Goal: Task Accomplishment & Management: Use online tool/utility

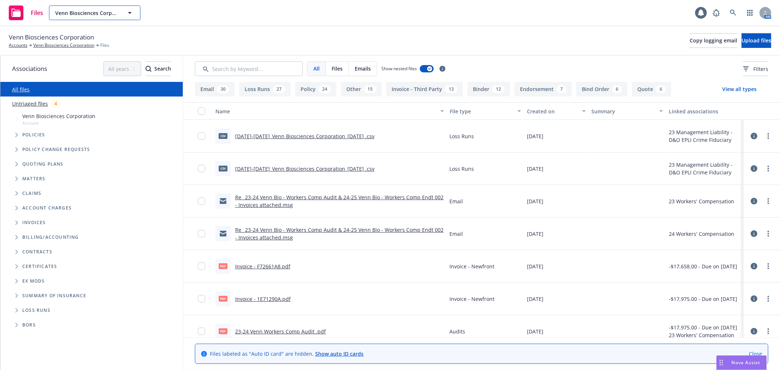
click at [106, 11] on span "Venn Biosciences Corporation" at bounding box center [86, 13] width 63 height 8
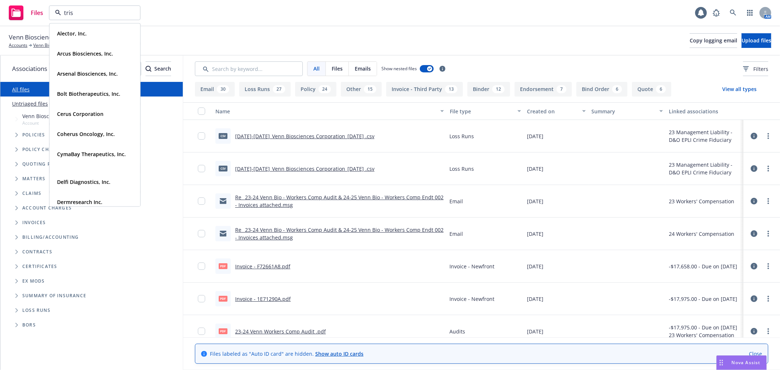
type input "trish"
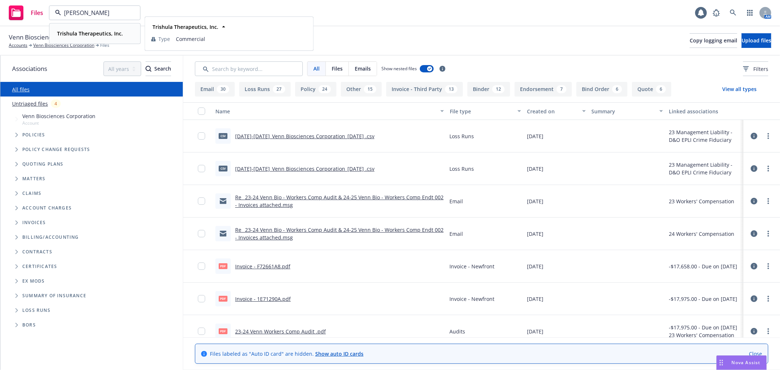
click at [99, 37] on span "Trishula Therapeutics, Inc." at bounding box center [90, 34] width 66 height 8
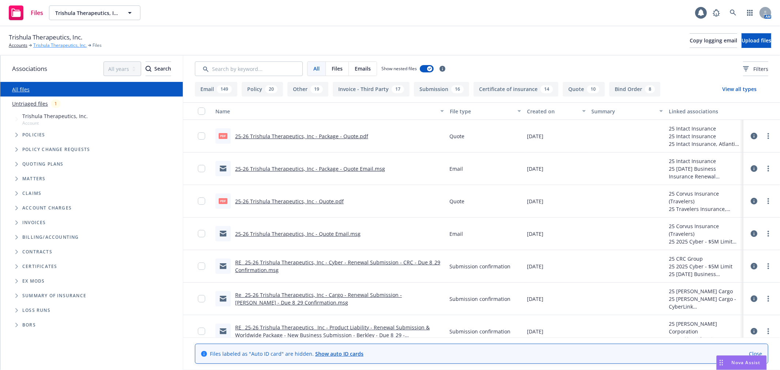
drag, startPoint x: 54, startPoint y: 48, endPoint x: 63, endPoint y: 48, distance: 9.2
click at [54, 48] on link "Trishula Therapeutics, Inc." at bounding box center [59, 45] width 53 height 7
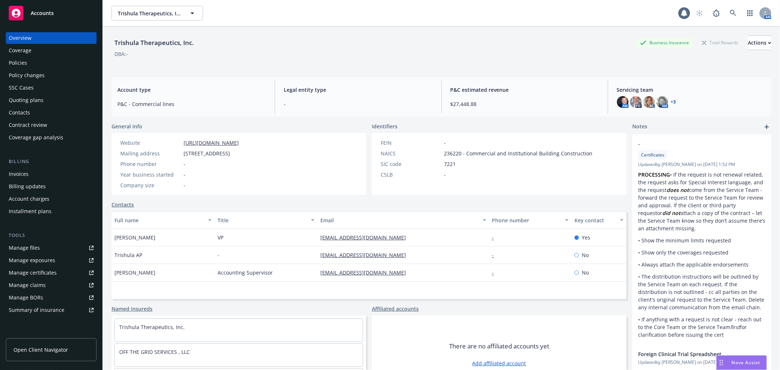
click at [33, 60] on div "Policies" at bounding box center [51, 63] width 85 height 12
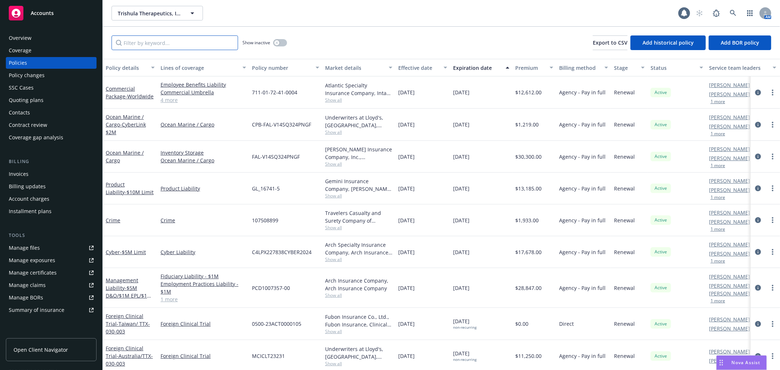
click at [172, 35] on input "Filter by keyword..." at bounding box center [174, 42] width 126 height 15
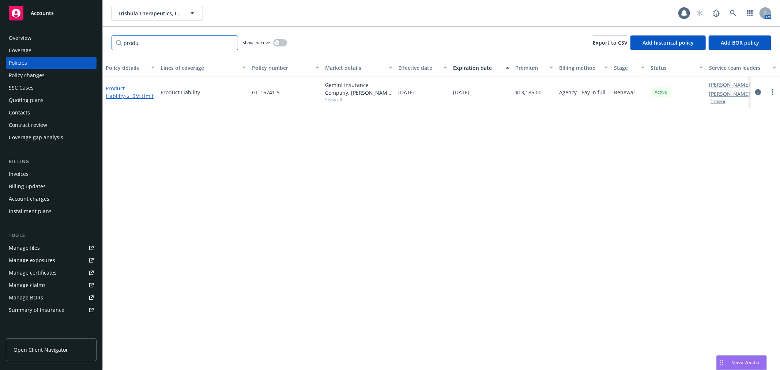
type input "produ"
click at [118, 88] on link "Product Liability - $10M Limit" at bounding box center [130, 92] width 48 height 15
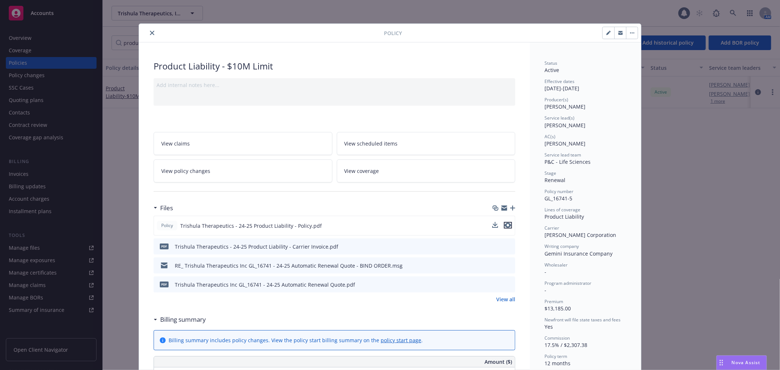
click at [506, 223] on icon "preview file" at bounding box center [507, 225] width 7 height 5
click at [150, 33] on icon "close" at bounding box center [152, 33] width 4 height 4
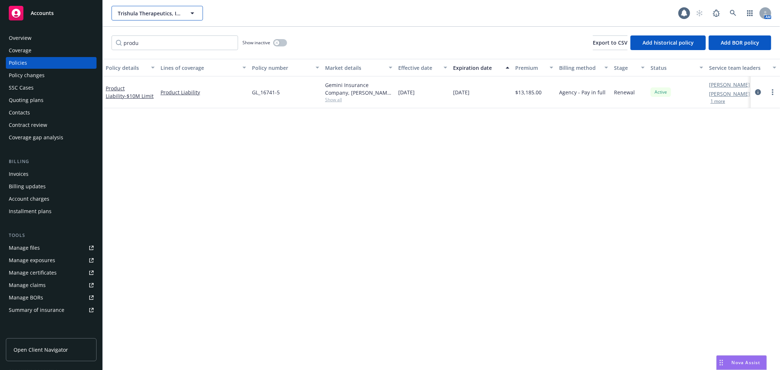
click at [151, 12] on span "Trishula Therapeutics, Inc." at bounding box center [149, 14] width 63 height 8
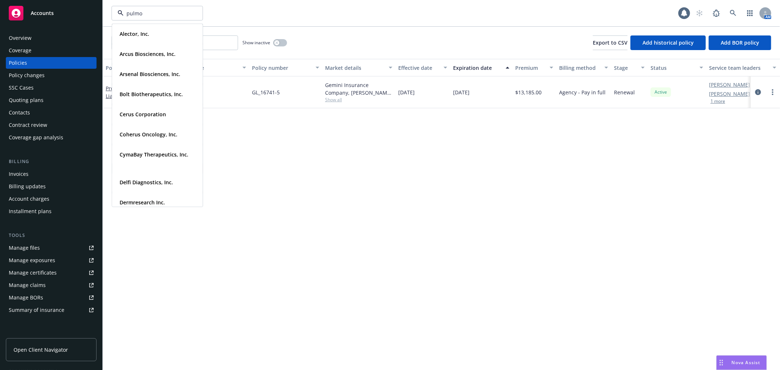
type input "pulmon"
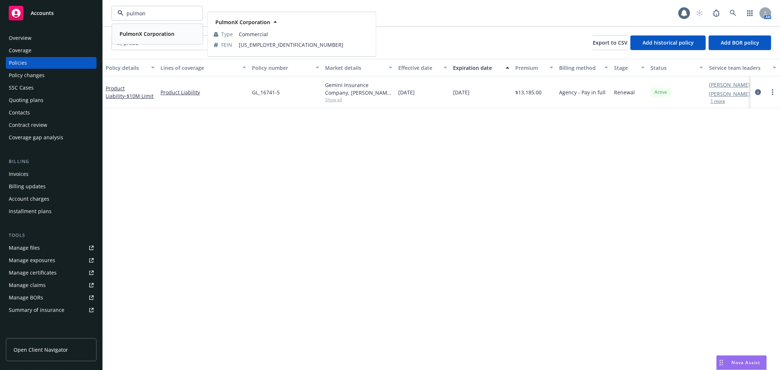
click at [154, 34] on strong "PulmonX Corporation" at bounding box center [147, 33] width 55 height 7
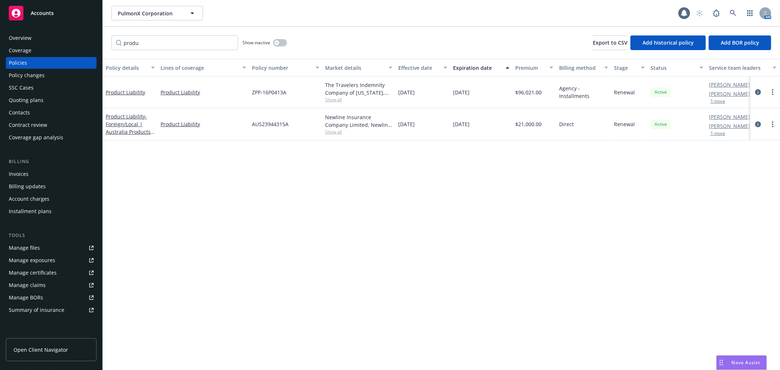
click at [48, 174] on div "Invoices" at bounding box center [51, 174] width 85 height 12
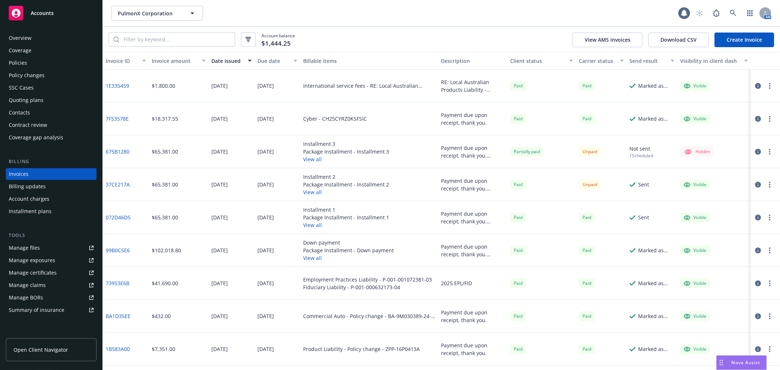
click at [311, 159] on button "View all" at bounding box center [346, 159] width 86 height 8
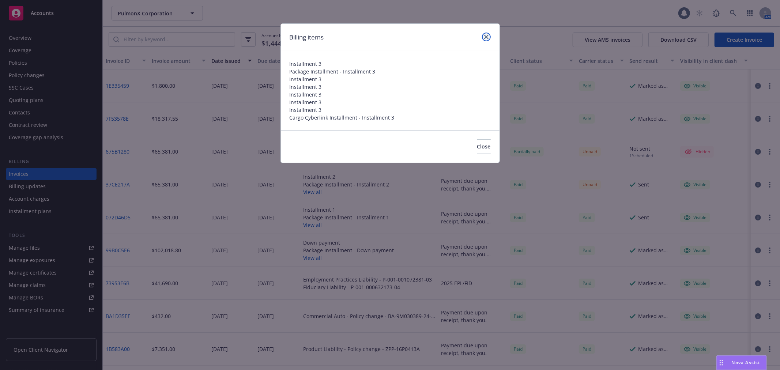
click at [487, 37] on icon "close" at bounding box center [486, 37] width 4 height 4
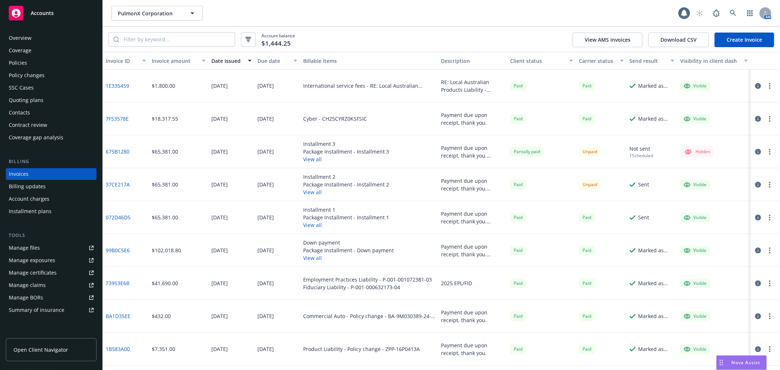
click at [769, 153] on icon "button" at bounding box center [769, 152] width 1 height 6
click at [755, 150] on icon "button" at bounding box center [758, 152] width 6 height 6
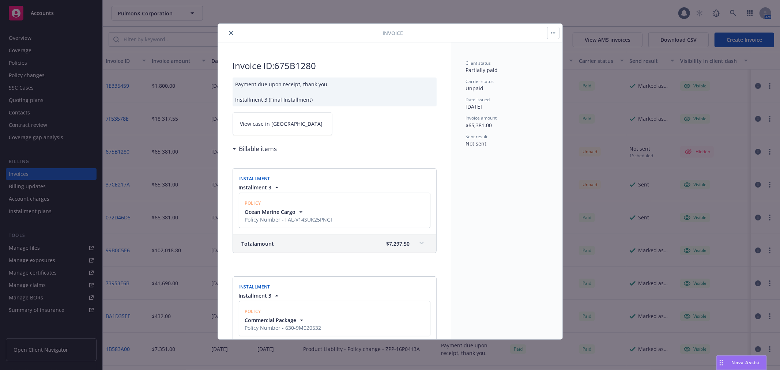
click at [239, 125] on link "View case in SSC" at bounding box center [282, 123] width 100 height 23
click at [231, 31] on icon "close" at bounding box center [231, 33] width 4 height 4
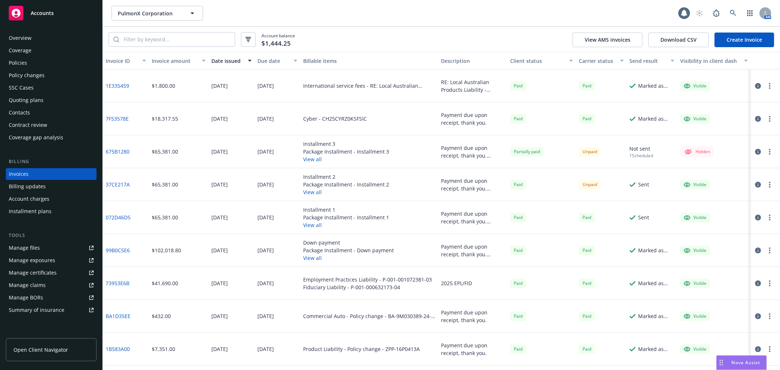
click at [765, 151] on button "button" at bounding box center [769, 151] width 9 height 9
click at [750, 146] on div at bounding box center [764, 151] width 29 height 33
click at [755, 152] on icon "button" at bounding box center [758, 152] width 6 height 6
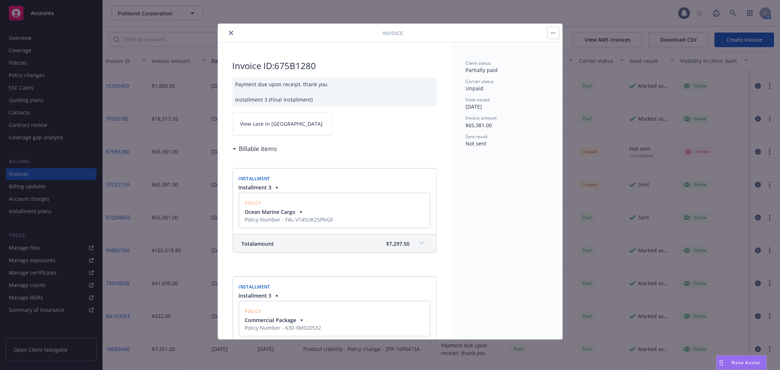
click at [279, 126] on span "View case in SSC" at bounding box center [281, 124] width 83 height 8
click at [230, 34] on icon "close" at bounding box center [231, 33] width 4 height 4
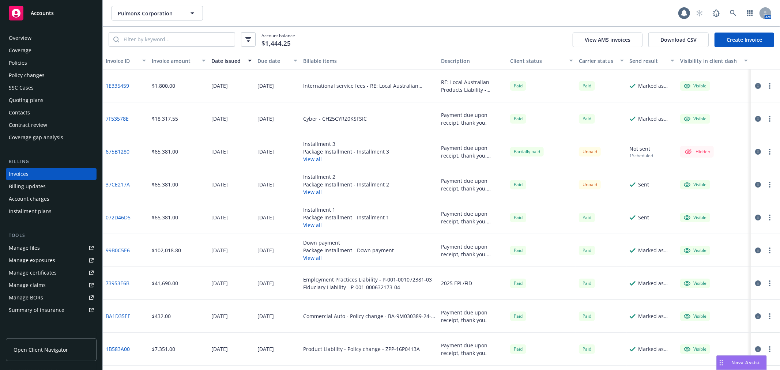
click at [755, 185] on icon "button" at bounding box center [758, 185] width 6 height 6
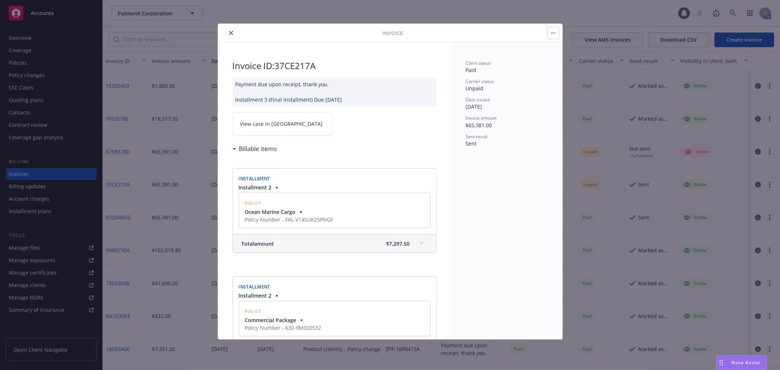
click at [262, 121] on span "View case in SSC" at bounding box center [281, 124] width 83 height 8
drag, startPoint x: 229, startPoint y: 34, endPoint x: 165, endPoint y: 26, distance: 64.2
click at [229, 34] on icon "close" at bounding box center [231, 33] width 4 height 4
click at [143, 12] on div "Invoice Invoice ID: 37CE217A Payment due upon receipt, thank you. Installment 3…" at bounding box center [390, 185] width 780 height 370
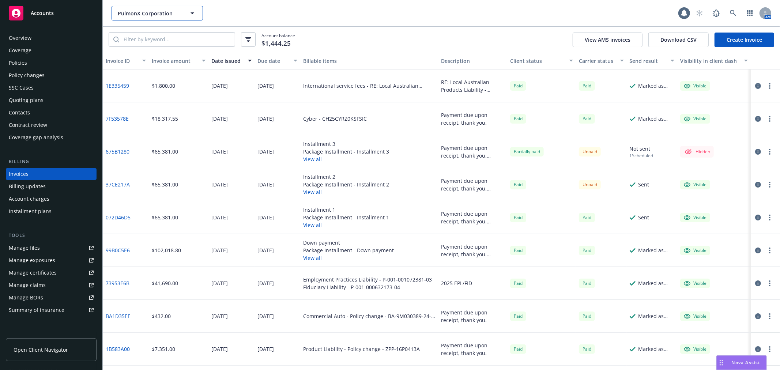
click at [150, 12] on span "PulmonX Corporation" at bounding box center [149, 14] width 63 height 8
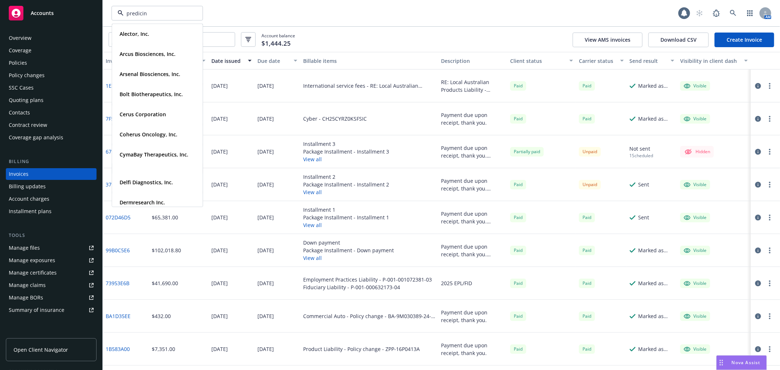
type input "predicine"
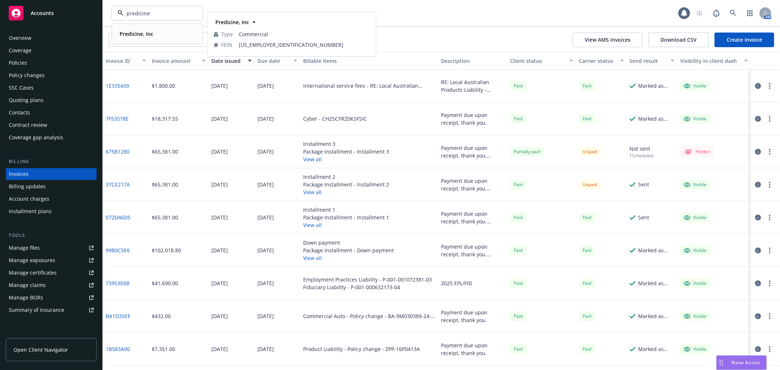
click at [142, 32] on strong "Predicine, Inc" at bounding box center [137, 33] width 34 height 7
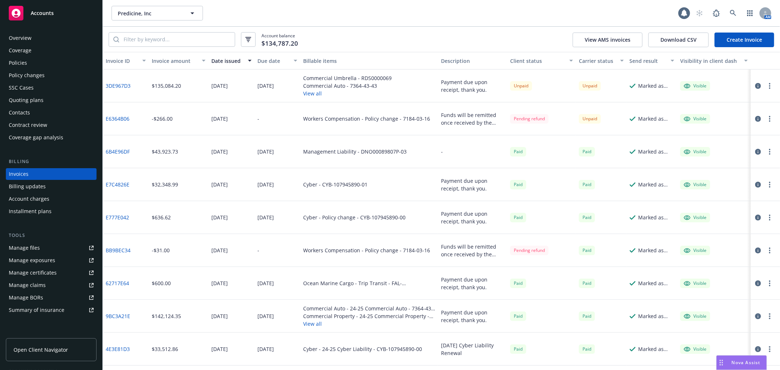
click at [313, 94] on button "View all" at bounding box center [347, 94] width 88 height 8
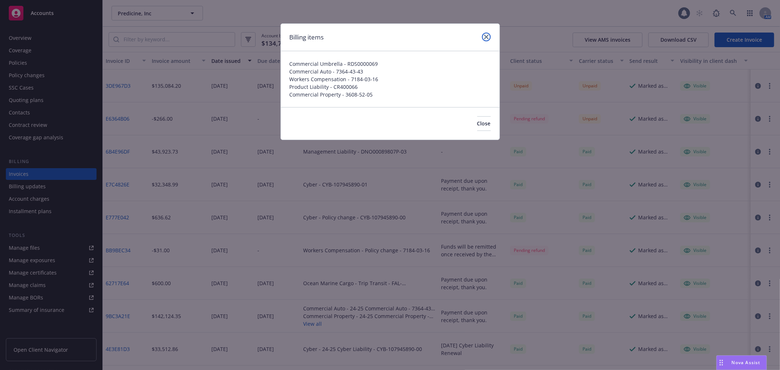
click at [485, 38] on icon "close" at bounding box center [486, 37] width 4 height 4
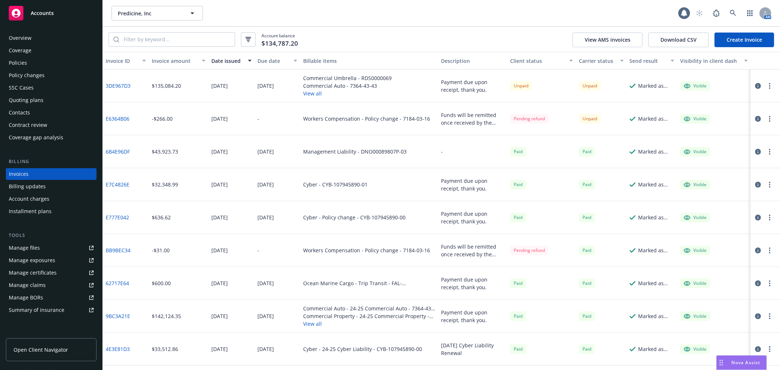
click at [23, 62] on div "Policies" at bounding box center [18, 63] width 18 height 12
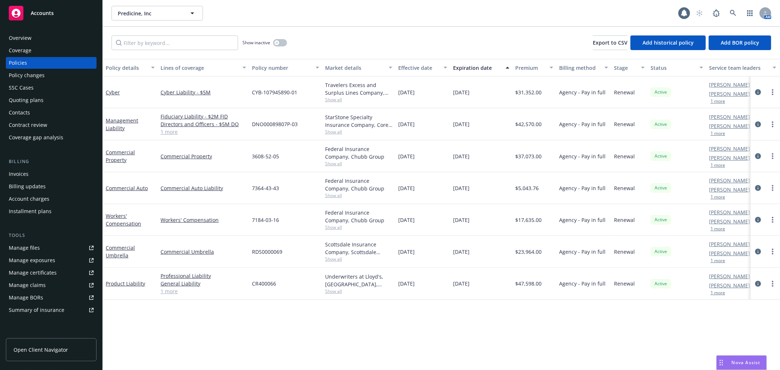
click at [38, 249] on div "Manage files" at bounding box center [24, 248] width 31 height 12
drag, startPoint x: 24, startPoint y: 173, endPoint x: 130, endPoint y: 182, distance: 106.7
click at [24, 173] on div "Invoices" at bounding box center [19, 174] width 20 height 12
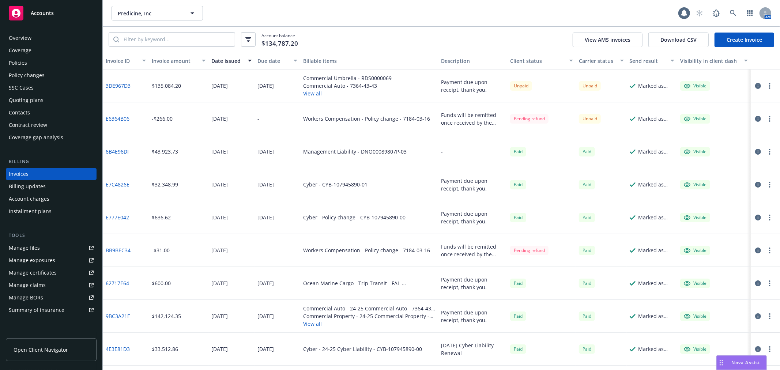
click at [33, 244] on div "Manage files" at bounding box center [24, 248] width 31 height 12
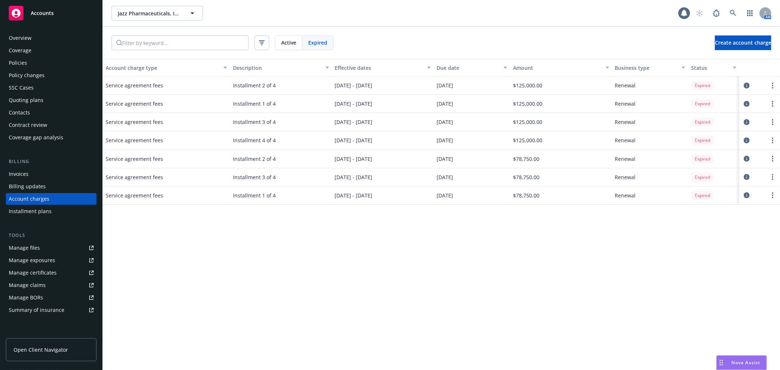
scroll to position [2, 0]
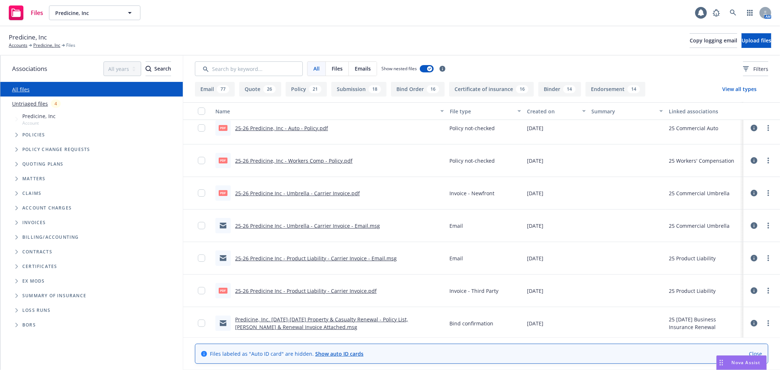
scroll to position [81, 0]
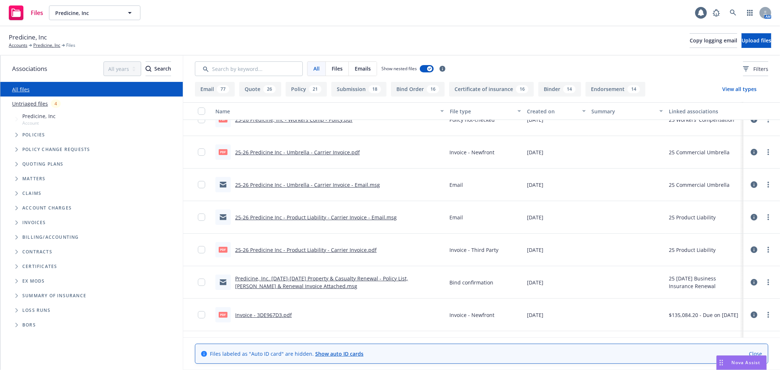
click at [345, 280] on link "Predicine, Inc. 2025-2026 Property & Casualty Renewal - Policy List, Binders & …" at bounding box center [321, 282] width 173 height 15
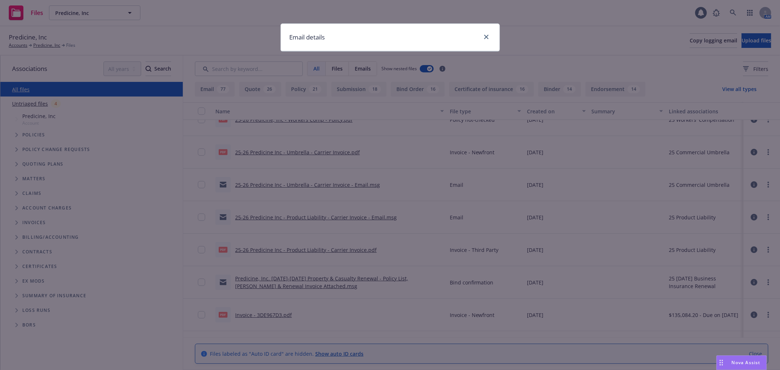
drag, startPoint x: 491, startPoint y: 34, endPoint x: 490, endPoint y: 41, distance: 6.3
click at [491, 35] on div "Email details" at bounding box center [390, 37] width 219 height 27
click at [484, 35] on icon "close" at bounding box center [486, 37] width 4 height 4
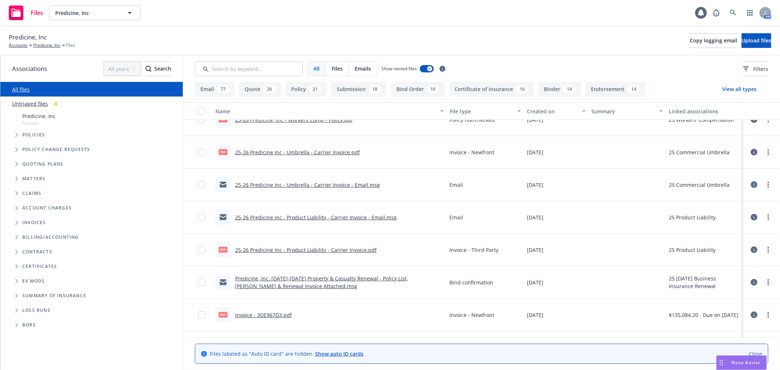
click at [764, 280] on link "more" at bounding box center [768, 282] width 9 height 9
click at [716, 313] on link "Download" at bounding box center [723, 311] width 73 height 15
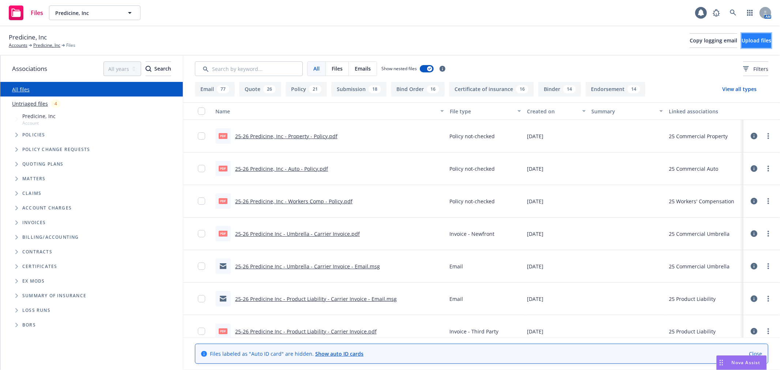
click at [743, 40] on span "Upload files" at bounding box center [756, 40] width 30 height 7
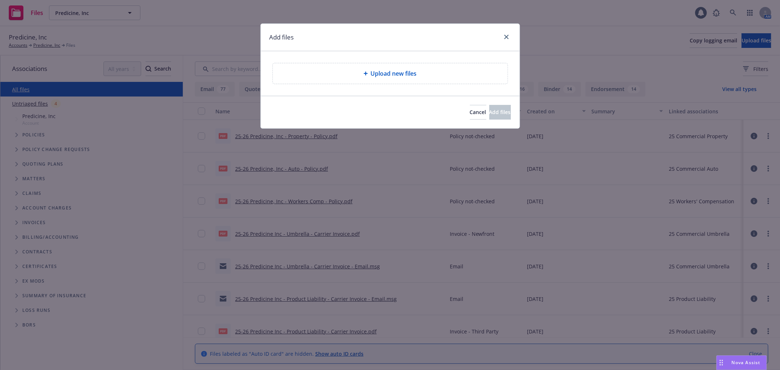
click at [398, 67] on div "Upload new files" at bounding box center [390, 73] width 235 height 20
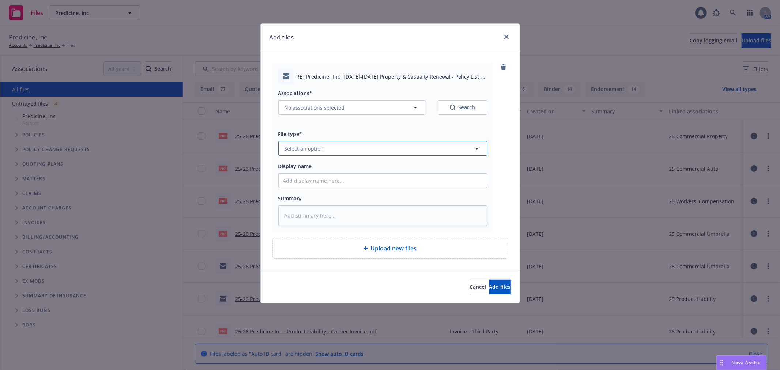
click at [361, 151] on button "Select an option" at bounding box center [382, 148] width 209 height 15
click at [362, 73] on span "RE_ Predicine_ Inc_ 2025-2026 Property & Casualty Renewal - Policy List_ Binder…" at bounding box center [391, 77] width 191 height 8
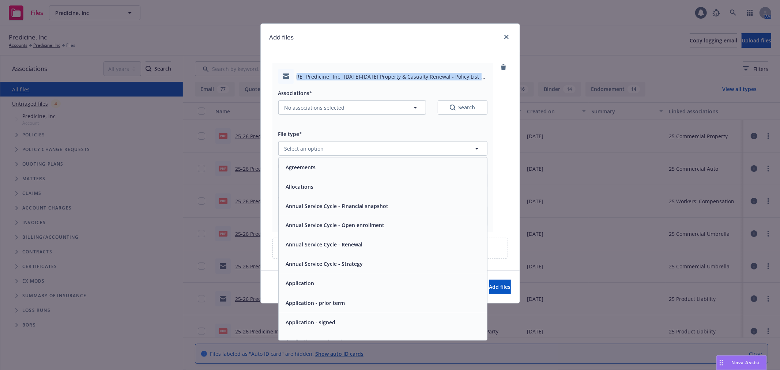
click at [362, 73] on span "RE_ Predicine_ Inc_ 2025-2026 Property & Casualty Renewal - Policy List_ Binder…" at bounding box center [391, 77] width 191 height 8
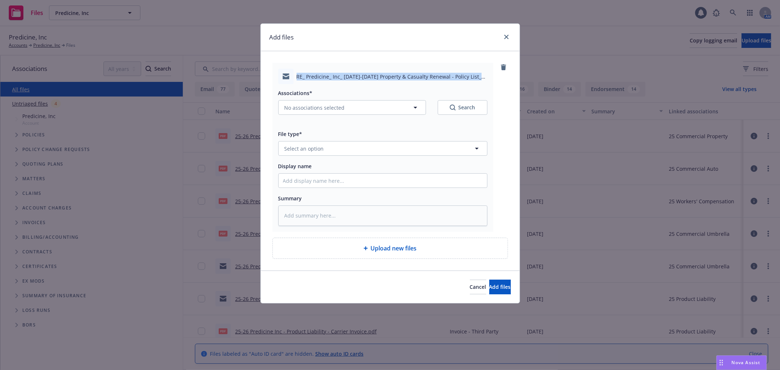
copy span "RE_ Predicine_ Inc_ 2025-2026 Property & Casualty Renewal - Policy List_ Binder…"
click at [357, 147] on button "Select an option" at bounding box center [382, 148] width 209 height 15
type input "email"
click at [359, 172] on div "Email" at bounding box center [383, 168] width 200 height 11
click at [359, 181] on input "Display name" at bounding box center [383, 181] width 208 height 14
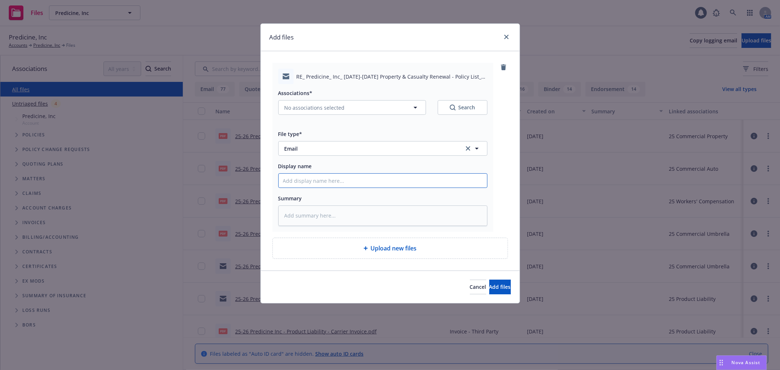
paste input "RE_ Predicine_ Inc_ 2025-2026 Property & Casualty Renewal - Policy List_ Binder…"
type textarea "x"
type input "RE_ Predicine_ Inc_ 2025-2026 Property & Casualty Renewal - Policy List_ Binder…"
type textarea "x"
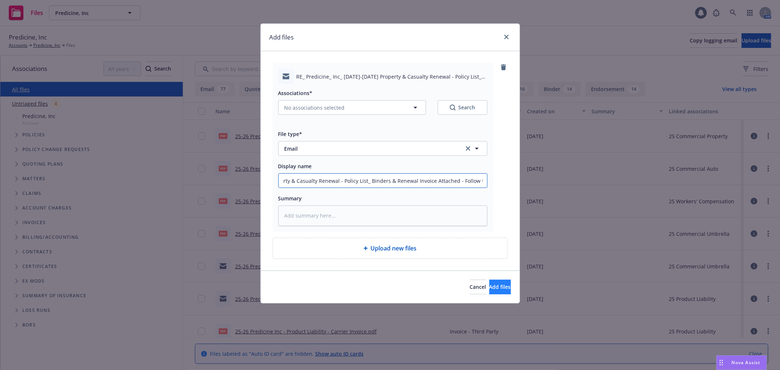
type input "RE_ Predicine_ Inc_ 2025-2026 Property & Casualty Renewal - Policy List_ Binder…"
type textarea "x"
type input "RE_ Predicine_ Inc_ 2025-2026 Property & Casualty Renewal - Policy List_ Binder…"
type textarea "x"
type input "RE_ Predicine_ Inc_ 2025-2026 Property & Casualty Renewal - Policy List_ Binder…"
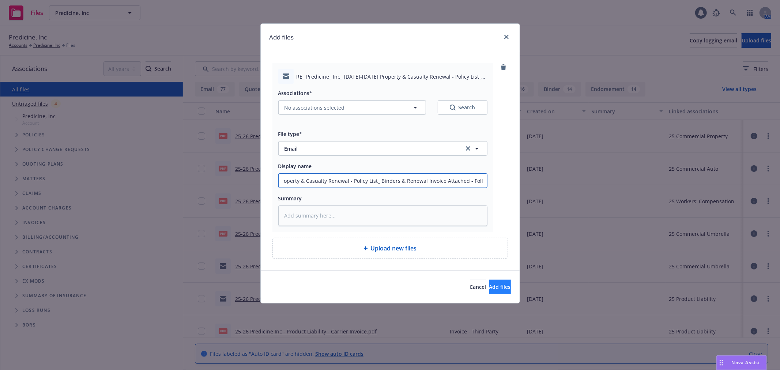
type textarea "x"
type input "RE_ Predicine_ Inc_ 2025-2026 Property & Casualty Renewal - Policy List_ Binder…"
click at [489, 290] on span "Add files" at bounding box center [500, 286] width 22 height 7
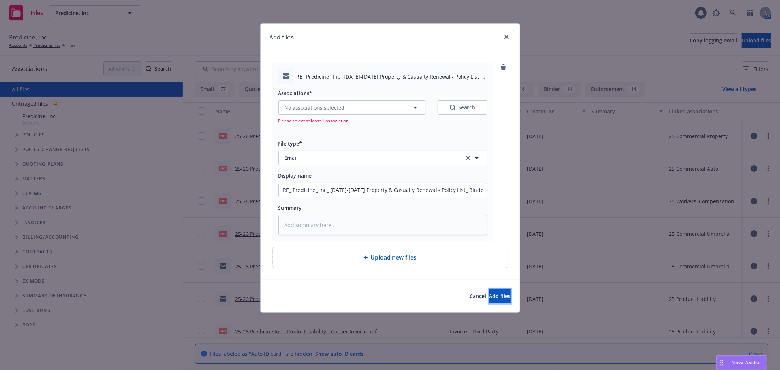
drag, startPoint x: 481, startPoint y: 292, endPoint x: 485, endPoint y: 282, distance: 10.8
click at [489, 293] on button "Add files" at bounding box center [500, 296] width 22 height 15
click at [359, 108] on button "No associations selected" at bounding box center [352, 107] width 148 height 15
type textarea "x"
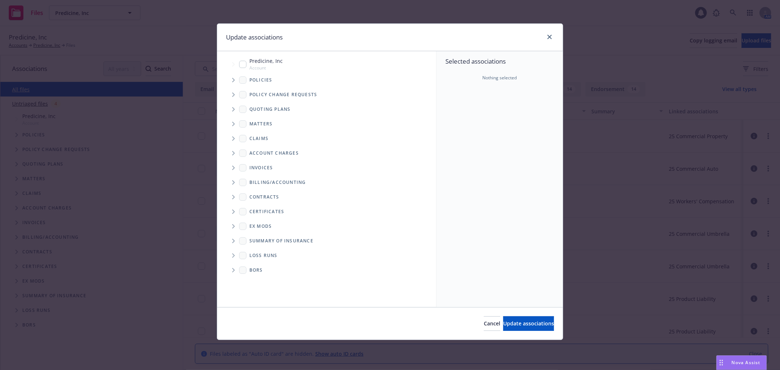
click at [244, 64] on input "Tree Example" at bounding box center [242, 64] width 7 height 7
checkbox input "true"
click at [522, 325] on span "Update associations" at bounding box center [528, 323] width 51 height 7
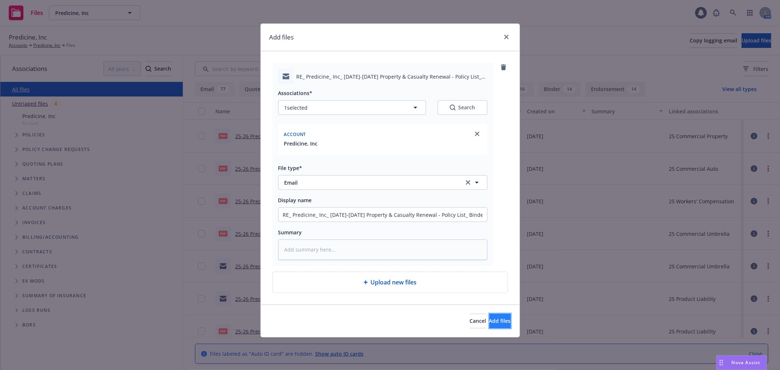
click at [491, 326] on button "Add files" at bounding box center [500, 321] width 22 height 15
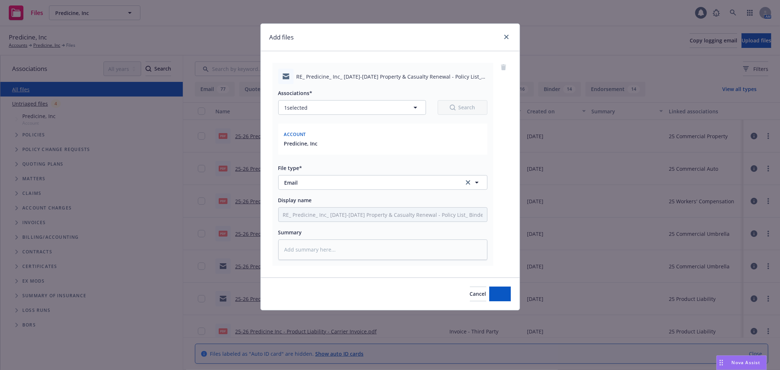
type textarea "x"
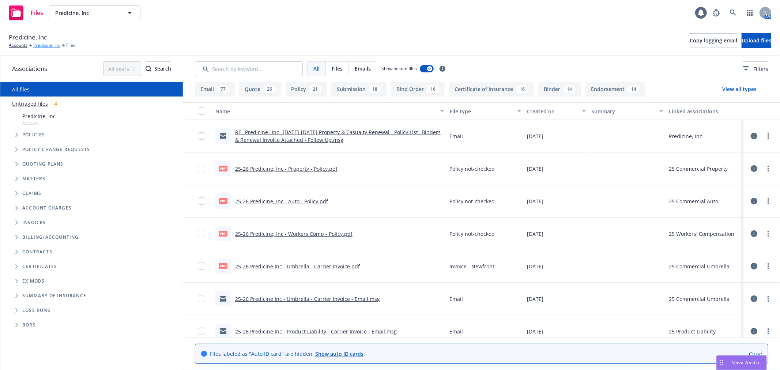
click at [39, 45] on link "Predicine, Inc" at bounding box center [46, 45] width 27 height 7
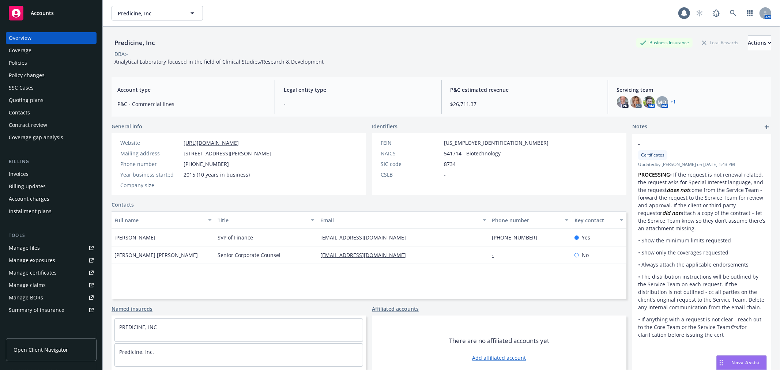
click at [29, 169] on div "Invoices" at bounding box center [51, 174] width 85 height 12
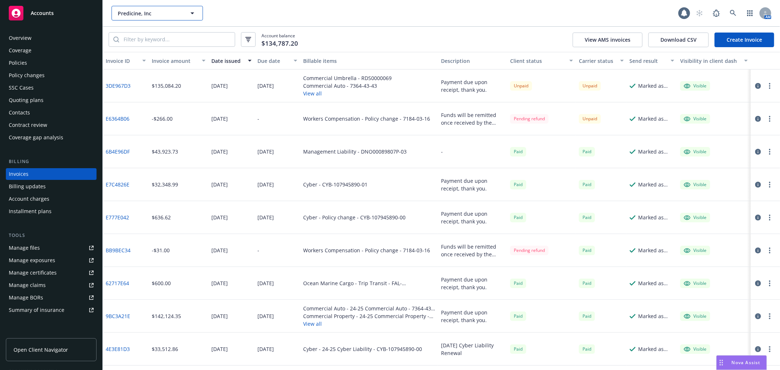
click at [156, 16] on span "Predicine, Inc" at bounding box center [149, 14] width 63 height 8
type input "arsenal"
click at [125, 31] on strong "Arsenal Biosciences, Inc." at bounding box center [150, 33] width 61 height 7
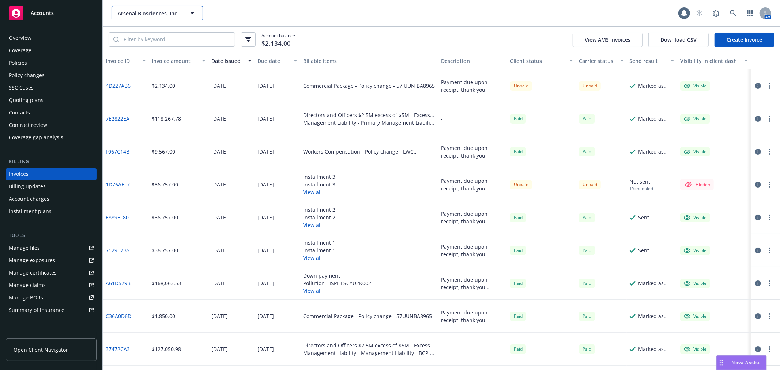
click at [147, 12] on span "Arsenal Biosciences, Inc." at bounding box center [149, 14] width 63 height 8
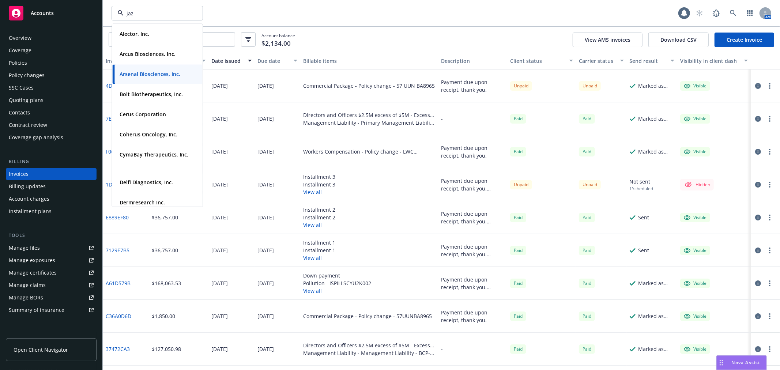
type input "jazz"
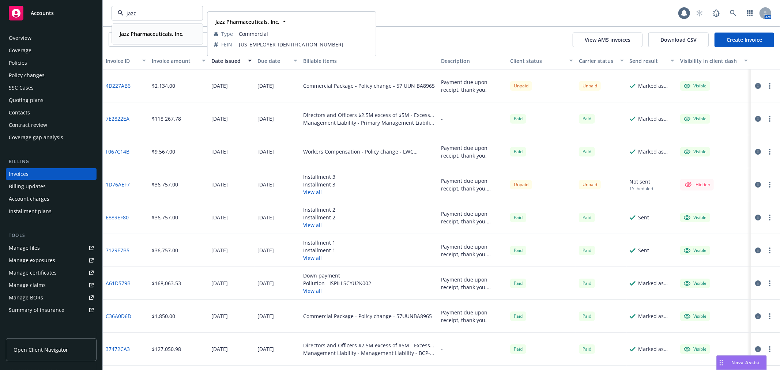
click at [152, 31] on strong "Jazz Pharmaceuticals, Inc." at bounding box center [152, 33] width 64 height 7
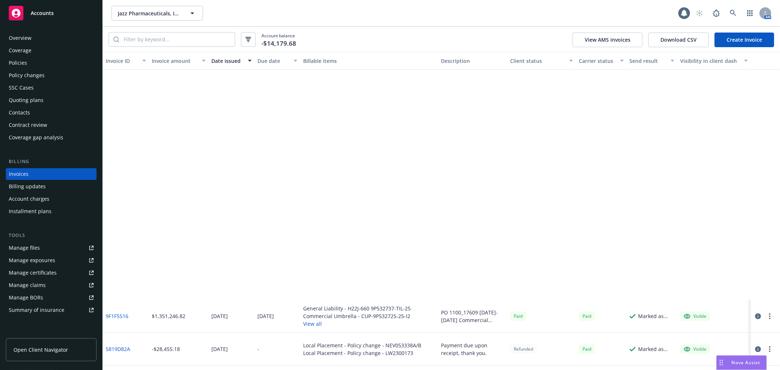
scroll to position [284, 0]
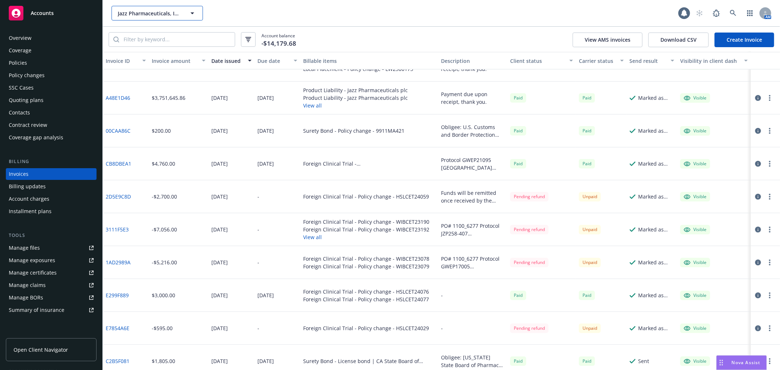
click at [167, 15] on span "Jazz Pharmaceuticals, Inc." at bounding box center [149, 14] width 63 height 8
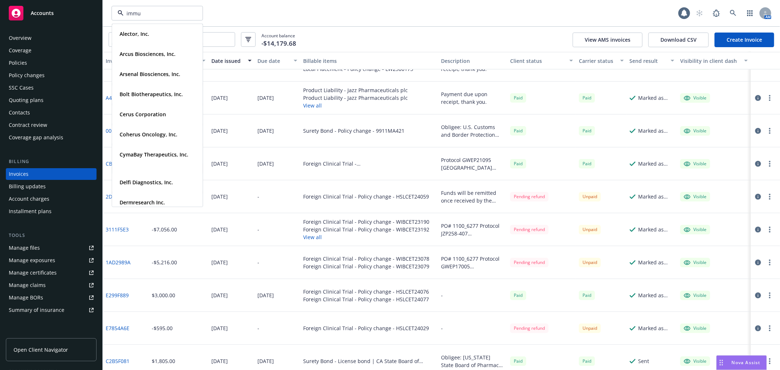
type input "immun"
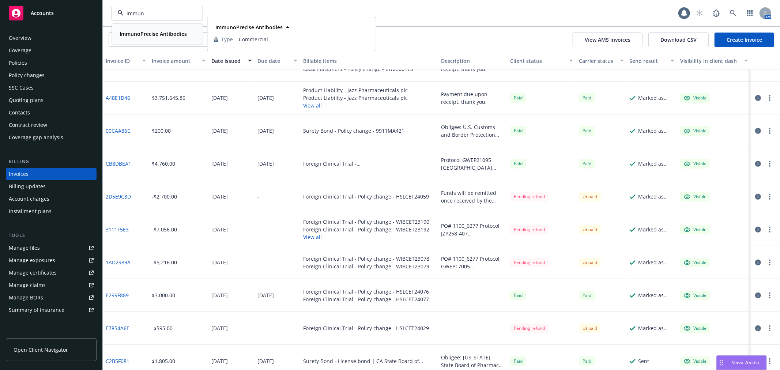
click at [175, 30] on strong "ImmunoPrecise Antibodies" at bounding box center [153, 33] width 67 height 7
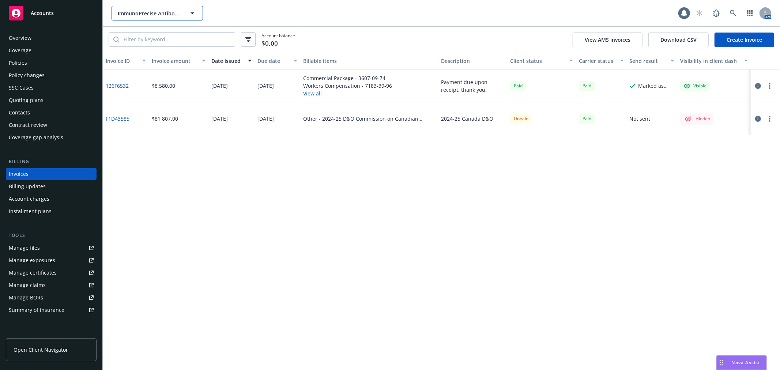
click at [140, 12] on span "ImmunoPrecise Antibodies" at bounding box center [149, 14] width 63 height 8
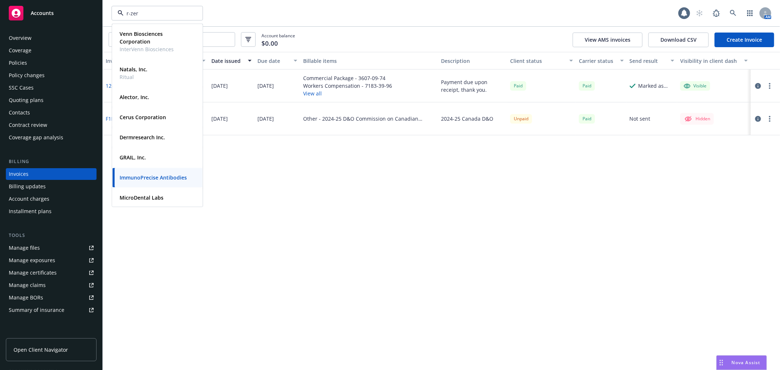
type input "r-zero"
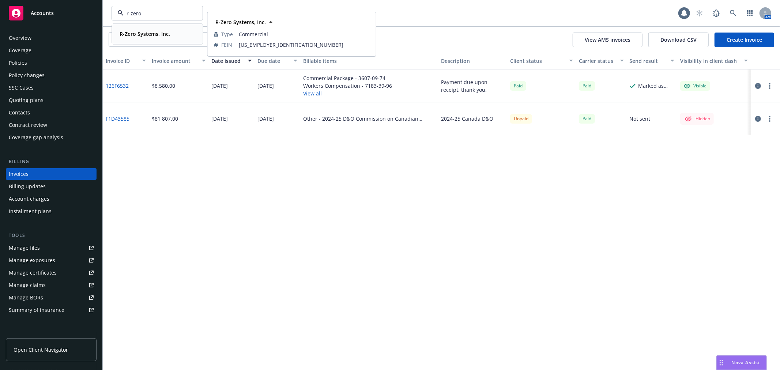
click at [140, 30] on strong "R-Zero Systems, Inc." at bounding box center [145, 33] width 50 height 7
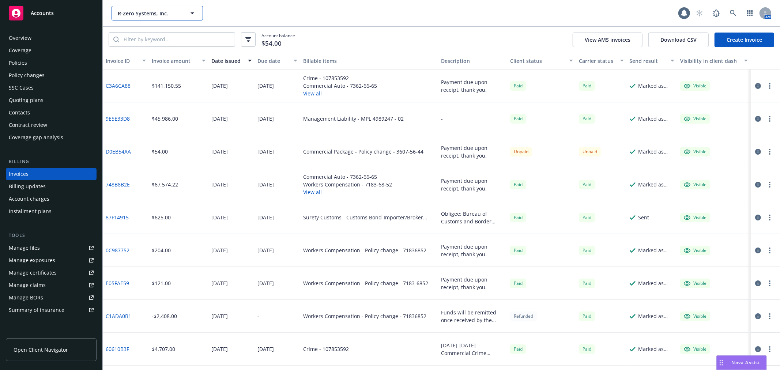
click at [145, 13] on span "R-Zero Systems, Inc." at bounding box center [149, 14] width 63 height 8
type input "twist"
click at [173, 25] on div "Twist Bioscience Corporation Type Commercial FEIN [US_EMPLOYER_IDENTIFICATION_N…" at bounding box center [157, 33] width 90 height 19
click at [167, 36] on div "Twist Bioscience Corporation Type Commercial FEIN [US_EMPLOYER_IDENTIFICATION_N…" at bounding box center [157, 29] width 90 height 19
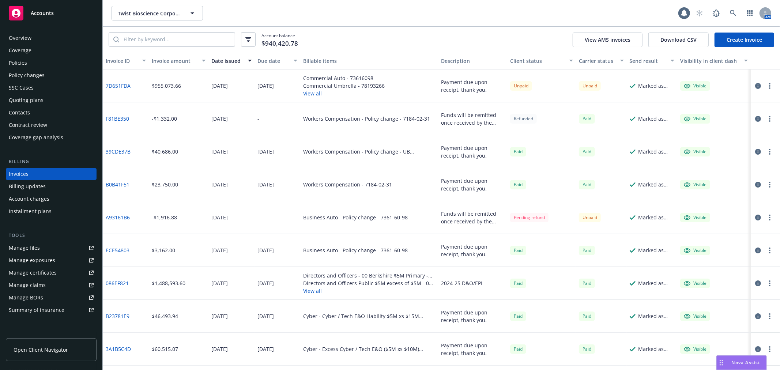
click at [41, 242] on link "Manage files" at bounding box center [51, 248] width 91 height 12
click at [45, 246] on link "Manage files" at bounding box center [51, 248] width 91 height 12
click at [134, 12] on span "Twist Bioscience Corporation" at bounding box center [149, 14] width 63 height 8
type input "arse"
click at [153, 31] on strong "Arsenal Biosciences, Inc." at bounding box center [150, 33] width 61 height 7
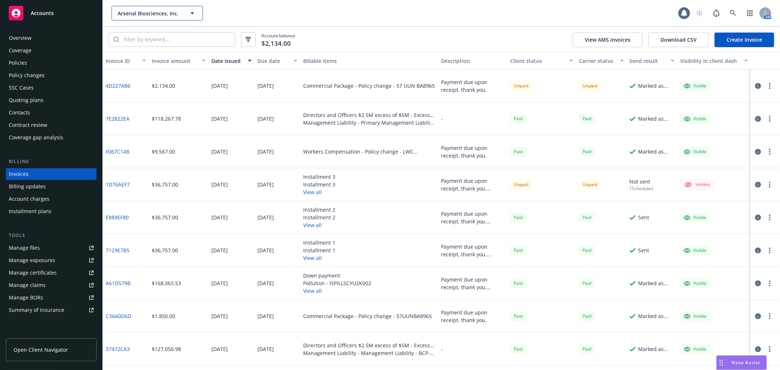
click at [169, 10] on span "Arsenal Biosciences, Inc." at bounding box center [149, 14] width 63 height 8
type input "surrozen"
click at [157, 31] on div "Surrozen, Inc." at bounding box center [157, 34] width 81 height 11
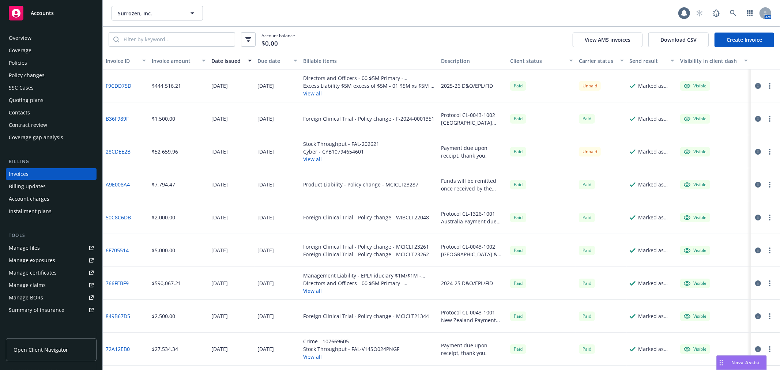
click at [765, 155] on button "button" at bounding box center [769, 151] width 9 height 9
click at [141, 15] on span "Surrozen, Inc." at bounding box center [149, 14] width 63 height 8
type input "delfi"
click at [176, 30] on div "Delfi Diagnostics, Inc." at bounding box center [157, 34] width 81 height 11
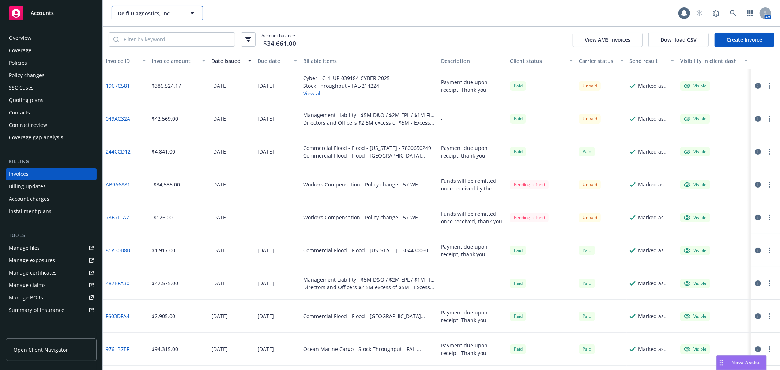
click at [154, 15] on span "Delfi Diagnostics, Inc." at bounding box center [149, 14] width 63 height 8
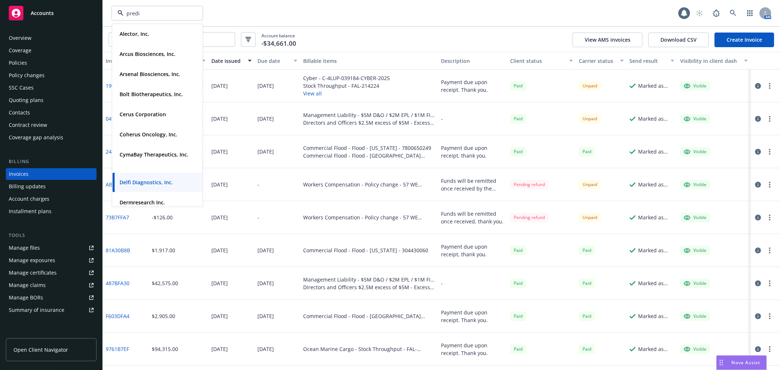
type input "predic"
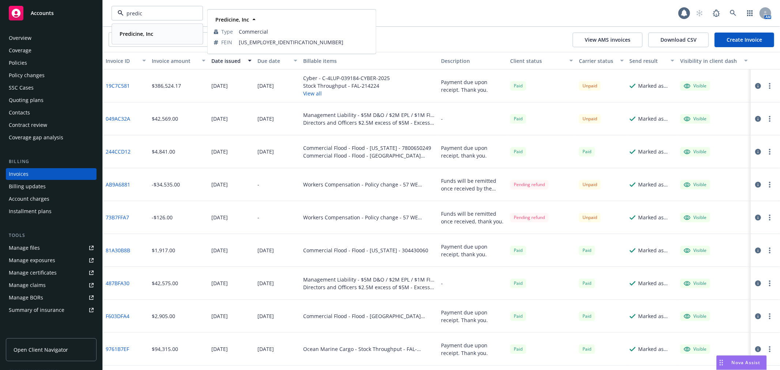
click at [162, 34] on div "Predicine, Inc" at bounding box center [157, 34] width 81 height 11
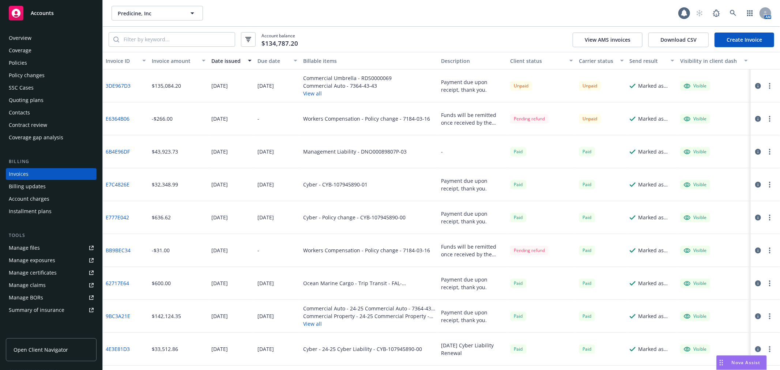
click at [307, 93] on button "View all" at bounding box center [347, 94] width 88 height 8
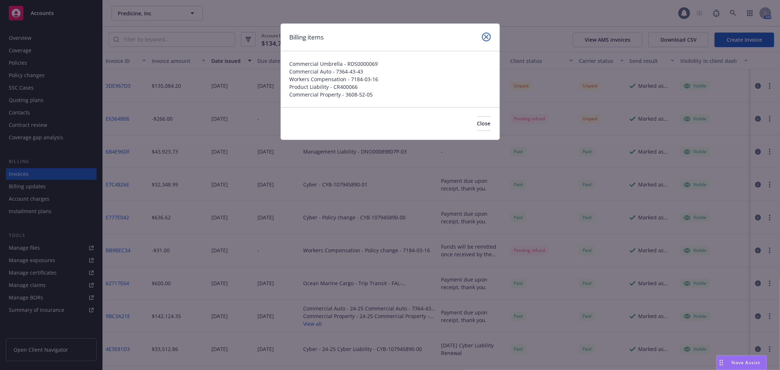
click at [487, 34] on link "close" at bounding box center [486, 37] width 9 height 9
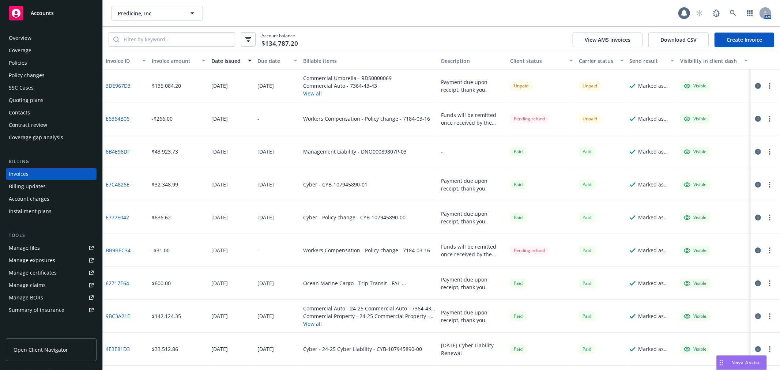
click at [30, 63] on div "Policies" at bounding box center [51, 63] width 85 height 12
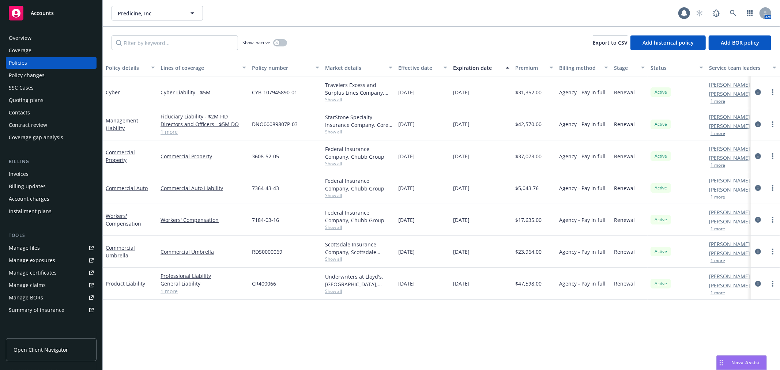
click at [48, 245] on link "Manage files" at bounding box center [51, 248] width 91 height 12
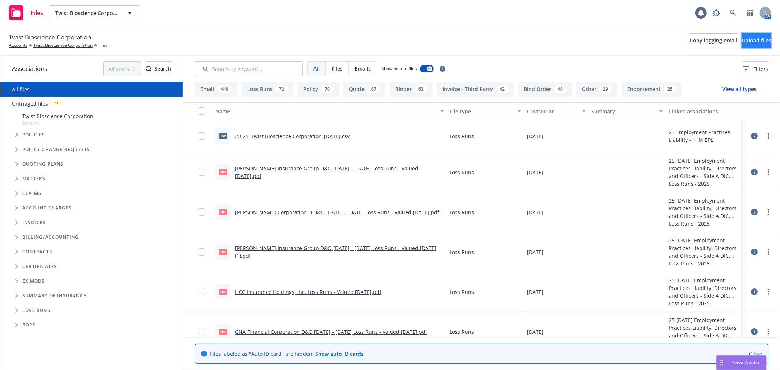
click at [741, 38] on span "Upload files" at bounding box center [756, 40] width 30 height 7
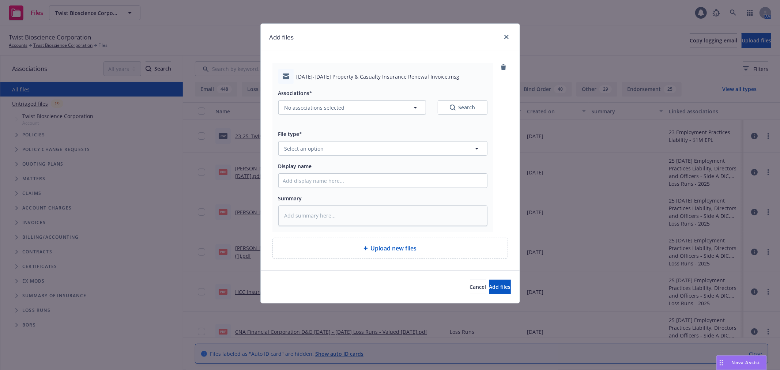
click at [371, 75] on span "[DATE]-[DATE] Property & Casualty Insurance Renewal Invoice.msg" at bounding box center [377, 77] width 163 height 8
click at [359, 183] on input "Display name" at bounding box center [383, 181] width 208 height 14
paste input "RE_ Predicine_ Inc_ [DATE]-[DATE] Property & Casualty Renewal - Policy List_ Bi…"
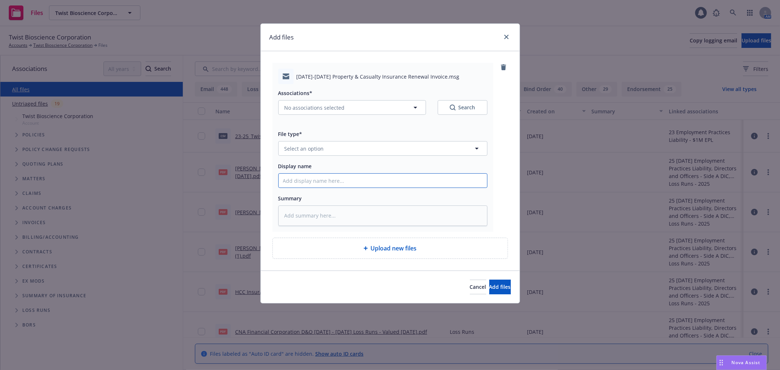
type textarea "x"
type input "RE_ Predicine_ Inc_ [DATE]-[DATE] Property & Casualty Renewal - Policy List_ Bi…"
click at [341, 151] on button "Select an option" at bounding box center [382, 148] width 209 height 15
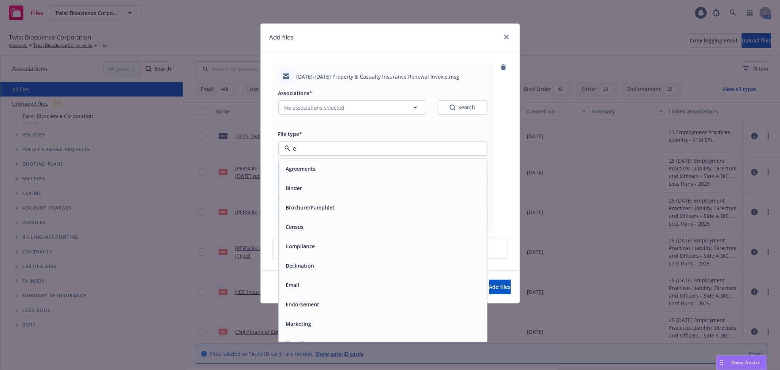
type input "em"
click at [315, 193] on div "Email" at bounding box center [383, 188] width 200 height 11
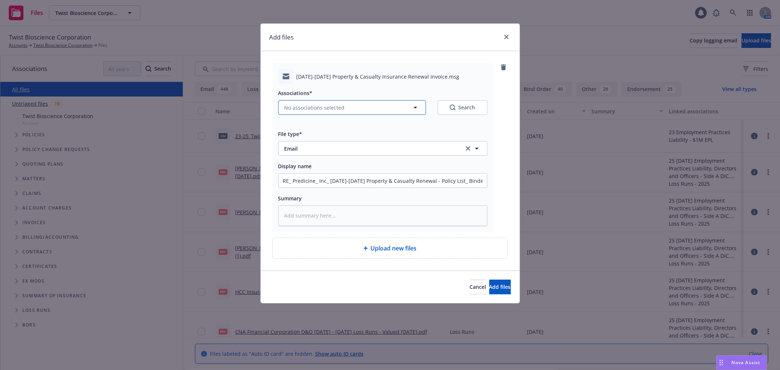
click at [336, 107] on span "No associations selected" at bounding box center [314, 108] width 60 height 8
type textarea "x"
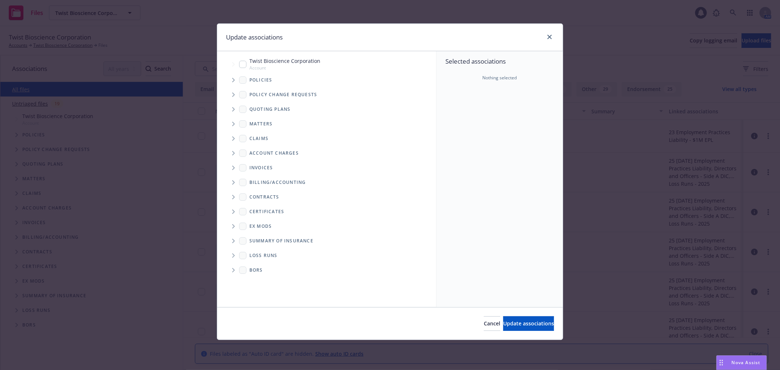
click at [239, 67] on input "Tree Example" at bounding box center [242, 64] width 7 height 7
checkbox input "true"
click at [506, 322] on span "Update associations" at bounding box center [528, 323] width 51 height 7
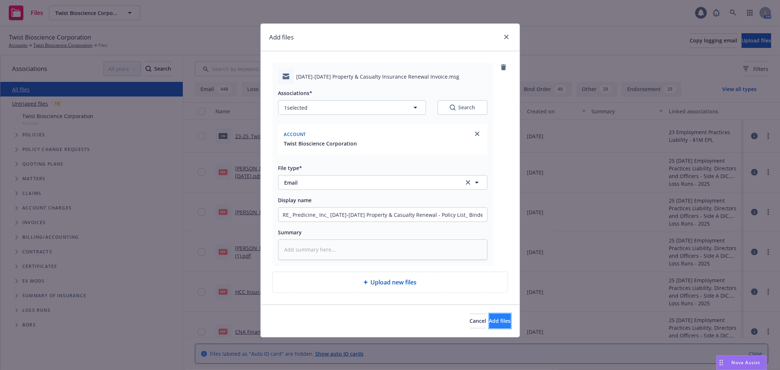
click at [504, 317] on button "Add files" at bounding box center [500, 321] width 22 height 15
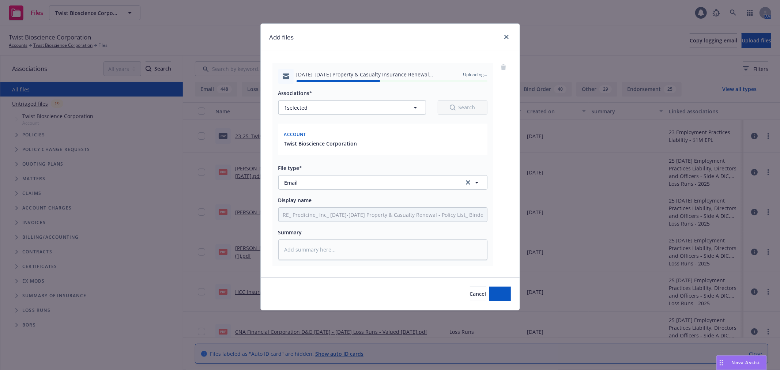
type textarea "x"
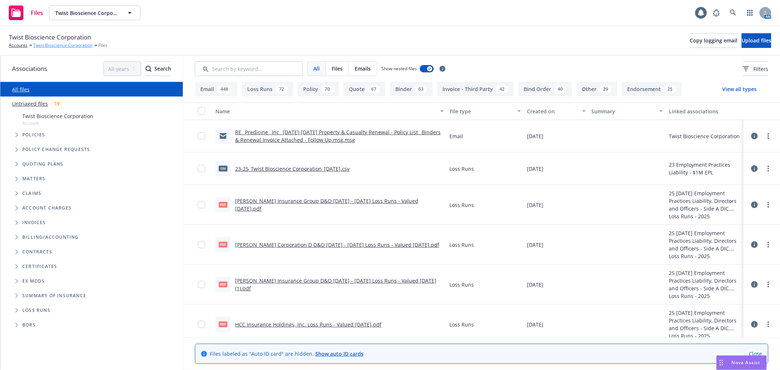
click at [68, 44] on link "Twist Bioscience Corporation" at bounding box center [62, 45] width 59 height 7
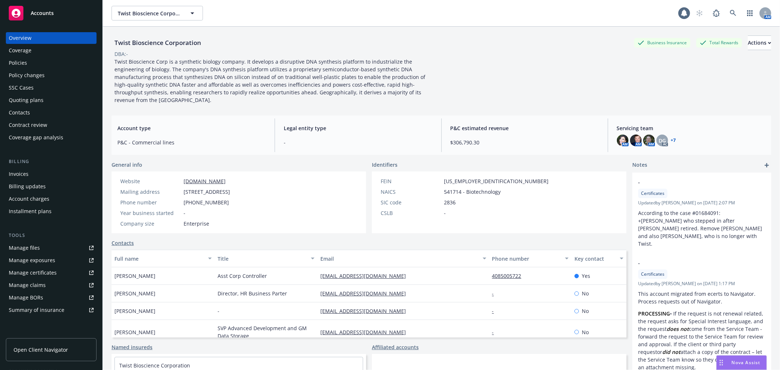
click at [39, 58] on div "Policies" at bounding box center [51, 63] width 85 height 12
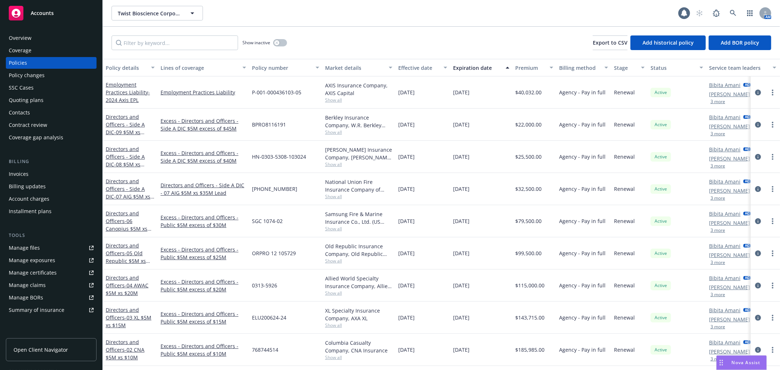
click at [28, 175] on div "Invoices" at bounding box center [51, 174] width 85 height 12
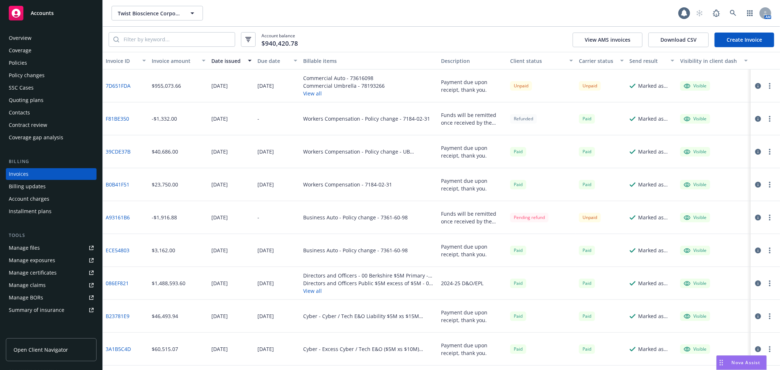
click at [738, 42] on link "Create Invoice" at bounding box center [744, 40] width 60 height 15
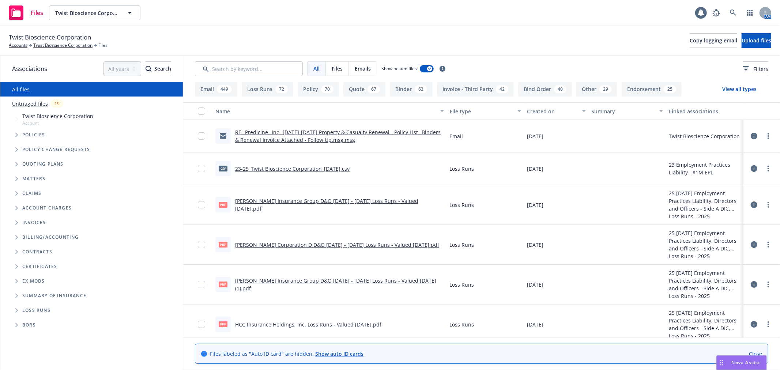
click at [349, 133] on link "RE_ Predicine_ Inc_ [DATE]-[DATE] Property & Casualty Renewal - Policy List_ Bi…" at bounding box center [337, 136] width 205 height 15
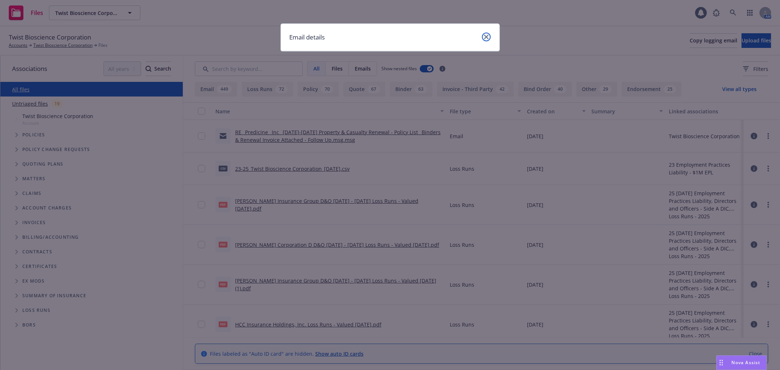
click at [488, 35] on icon "close" at bounding box center [486, 37] width 4 height 4
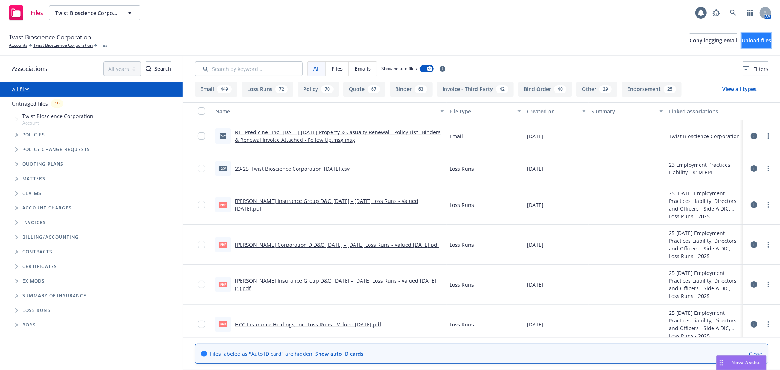
click at [741, 41] on span "Upload files" at bounding box center [756, 40] width 30 height 7
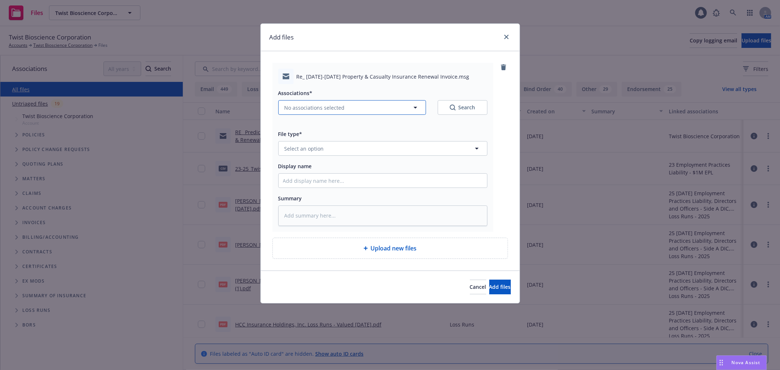
click at [321, 103] on button "No associations selected" at bounding box center [352, 107] width 148 height 15
type textarea "x"
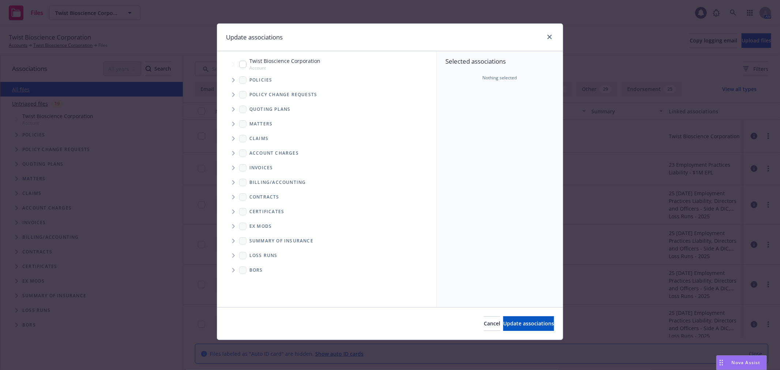
click at [241, 63] on input "Tree Example" at bounding box center [242, 64] width 7 height 7
checkbox input "true"
drag, startPoint x: 515, startPoint y: 324, endPoint x: 511, endPoint y: 316, distance: 8.7
click at [515, 324] on span "Update associations" at bounding box center [528, 323] width 51 height 7
type textarea "x"
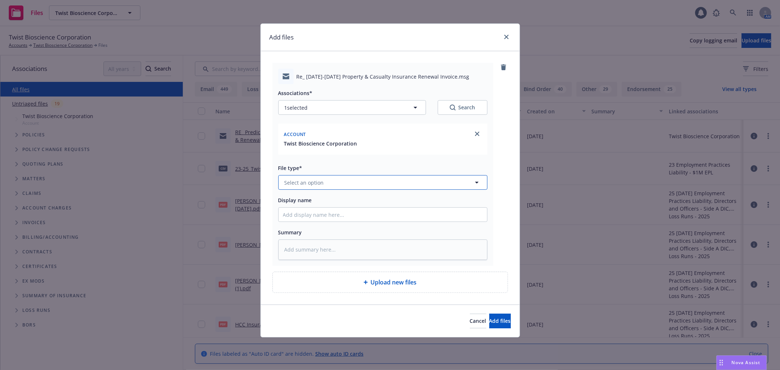
click at [324, 188] on button "Select an option" at bounding box center [382, 182] width 209 height 15
type input "email"
click at [339, 204] on div "Email" at bounding box center [383, 202] width 200 height 11
click at [352, 82] on div "Re_ 2025-2026 Property & Casualty Insurance Renewal Invoice.msg" at bounding box center [382, 76] width 209 height 15
click at [352, 75] on span "Re_ 2025-2026 Property & Casualty Insurance Renewal Invoice.msg" at bounding box center [382, 77] width 173 height 8
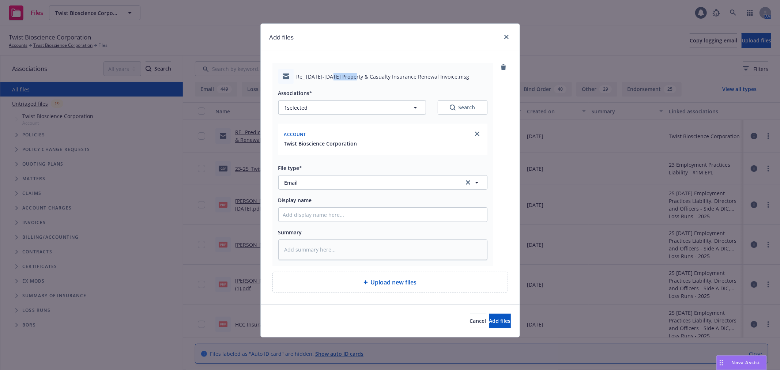
click at [352, 75] on span "Re_ 2025-2026 Property & Casualty Insurance Renewal Invoice.msg" at bounding box center [382, 77] width 173 height 8
copy span "Re_ 2025-2026 Property & Casualty Insurance Renewal Invoice.msg"
click at [352, 221] on input "Display name" at bounding box center [383, 215] width 208 height 14
paste input "Re_ 2025-2026 Property & Casualty Insurance Renewal Invoice.msg"
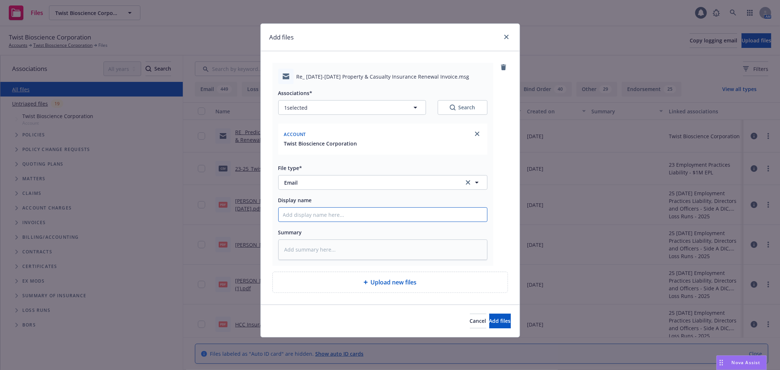
type textarea "x"
type input "Re_ 2025-2026 Property & Casualty Insurance Renewal Invoice.msg"
type textarea "x"
type input "Re_ 2025-2026 Property & Casualty Insurance Renewal Invoice.ms"
type textarea "x"
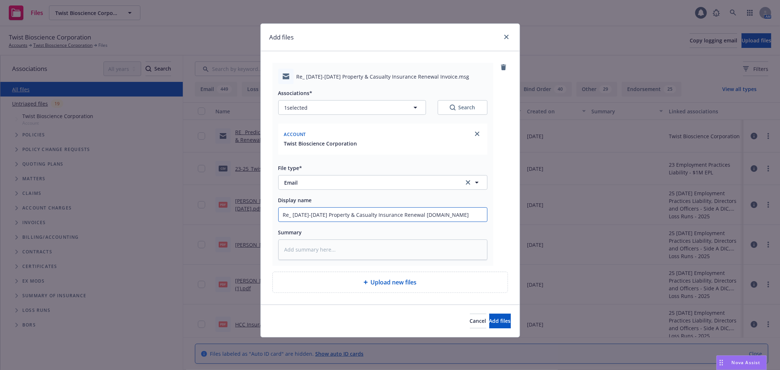
type input "Re_ 2025-2026 Property & Casualty Insurance Renewal Invoice.m"
type textarea "x"
type input "Re_ 2025-2026 Property & Casualty Insurance Renewal Invoice."
type textarea "x"
type input "Re_ 2025-2026 Property & Casualty Insurance Renewal Invoice"
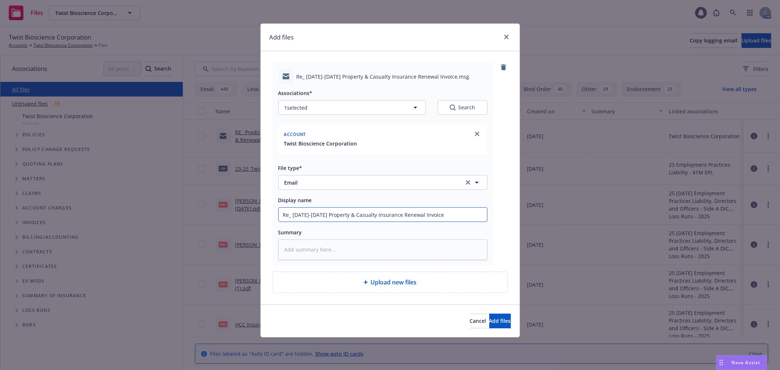
type textarea "x"
type input "Re_ 2025-2026 Property & Casualty Insurance Renewal Invoice"
type textarea "x"
type input "Re_ 2025-2026 Property & Casualty Insurance Renewal Invoice -"
type textarea "x"
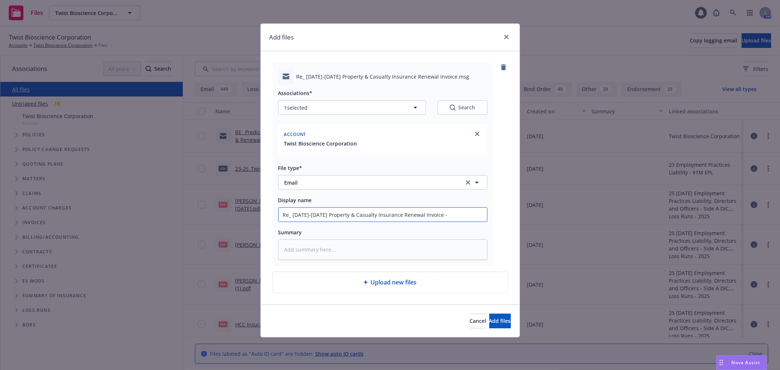
type input "Re_ 2025-2026 Property & Casualty Insurance Renewal Invoice -"
type textarea "x"
type input "Re_ 2025-2026 Property & Casualty Insurance Renewal Invoice - F"
type textarea "x"
type input "Re_ 2025-2026 Property & Casualty Insurance Renewal Invoice - Fo"
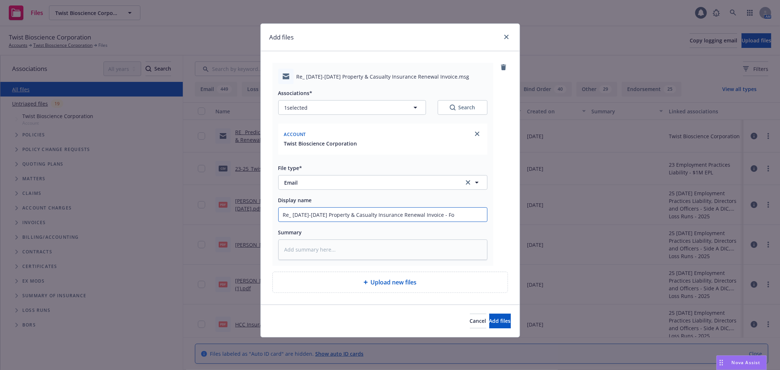
type textarea "x"
type input "Re_ 2025-2026 Property & Casualty Insurance Renewal Invoice - Fol"
type textarea "x"
type input "Re_ 2025-2026 Property & Casualty Insurance Renewal Invoice - Follw"
type textarea "x"
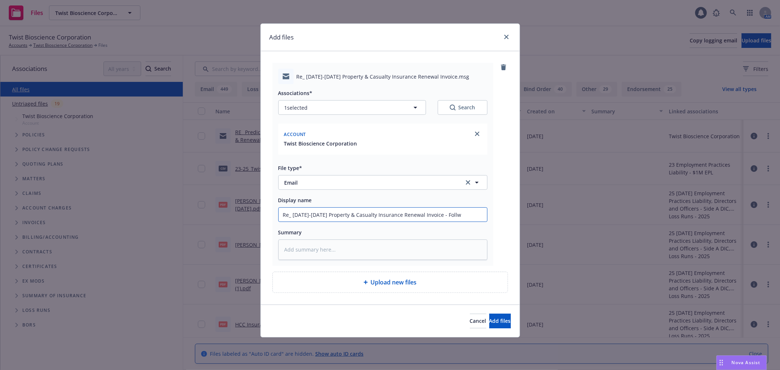
type input "Re_ 2025-2026 Property & Casualty Insurance Renewal Invoice - Follwo"
type textarea "x"
type input "Re_ 2025-2026 Property & Casualty Insurance Renewal Invoice - Follwo"
type textarea "x"
type input "Re_ 2025-2026 Property & Casualty Insurance Renewal Invoice - Follwo Up"
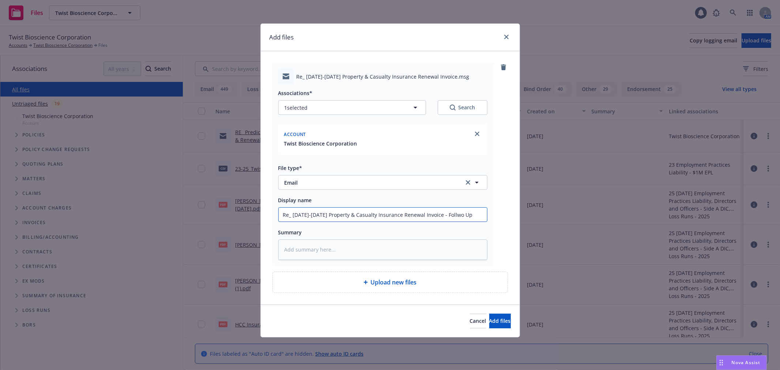
type textarea "x"
type input "Re_ 2025-2026 Property & Casualty Insurance Renewal Invoice - Follwo U"
type textarea "x"
type input "Re_ 2025-2026 Property & Casualty Insurance Renewal Invoice - Follwo"
type textarea "x"
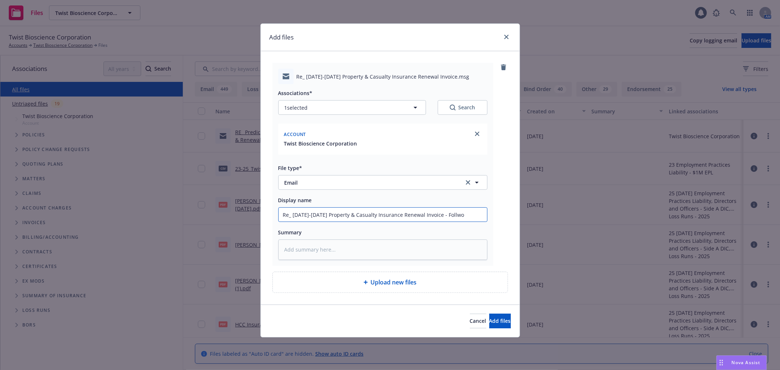
type input "Re_ 2025-2026 Property & Casualty Insurance Renewal Invoice - Follwo"
type textarea "x"
type input "Re_ 2025-2026 Property & Casualty Insurance Renewal Invoice - Follw"
type textarea "x"
type input "Re_ 2025-2026 Property & Casualty Insurance Renewal Invoice - Foll"
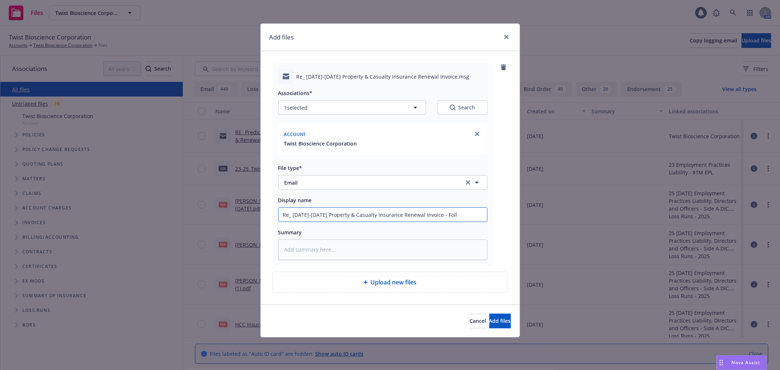
type textarea "x"
type input "Re_ 2025-2026 Property & Casualty Insurance Renewal Invoice - Follo"
type textarea "x"
type input "Re_ 2025-2026 Property & Casualty Insurance Renewal Invoice - Follow"
type textarea "x"
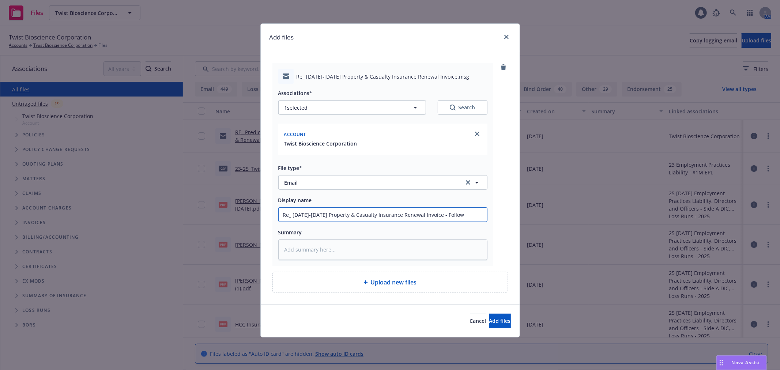
type input "Re_ 2025-2026 Property & Casualty Insurance Renewal Invoice - Follow"
type textarea "x"
type input "Re_ 2025-2026 Property & Casualty Insurance Renewal Invoice - Follow U"
type textarea "x"
type input "Re_ 2025-2026 Property & Casualty Insurance Renewal Invoice - Follow Up"
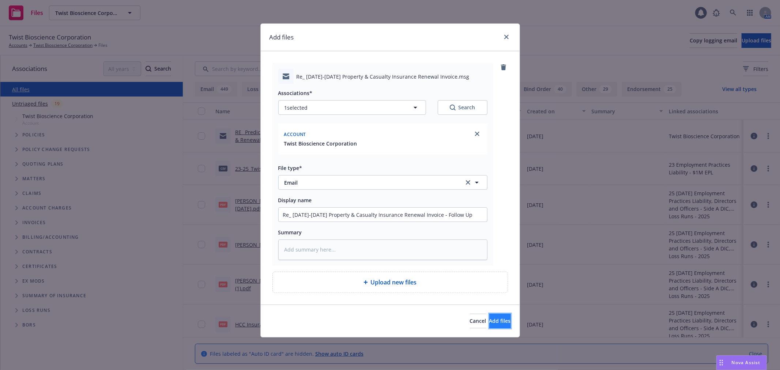
click at [489, 320] on span "Add files" at bounding box center [500, 320] width 22 height 7
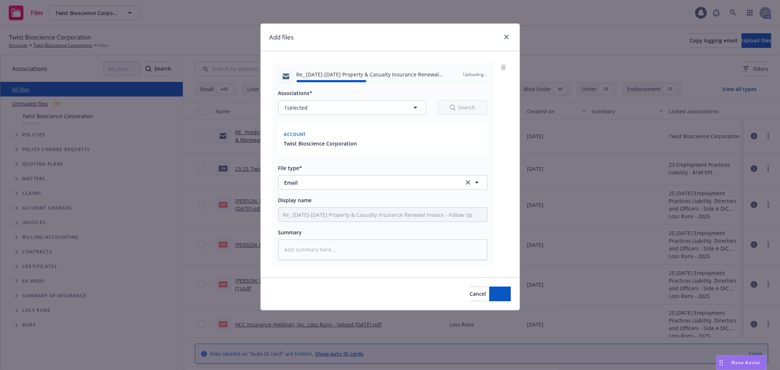
type textarea "x"
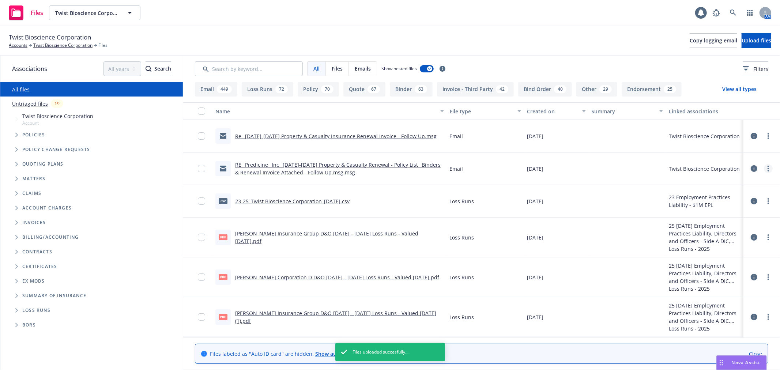
click at [767, 170] on circle "more" at bounding box center [767, 170] width 1 height 1
click at [764, 169] on link "more" at bounding box center [768, 168] width 9 height 9
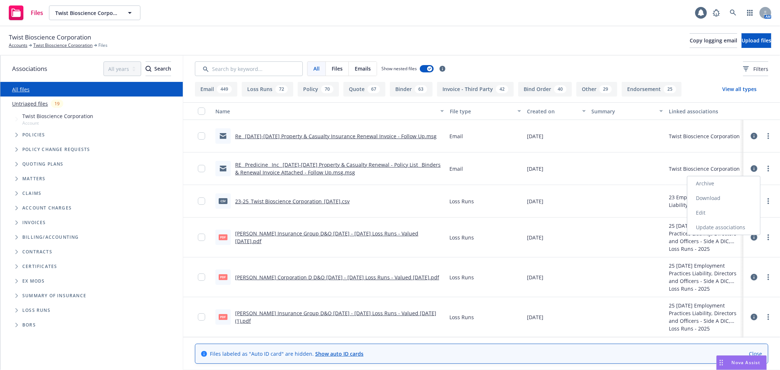
click at [716, 183] on link "Archive" at bounding box center [723, 183] width 73 height 15
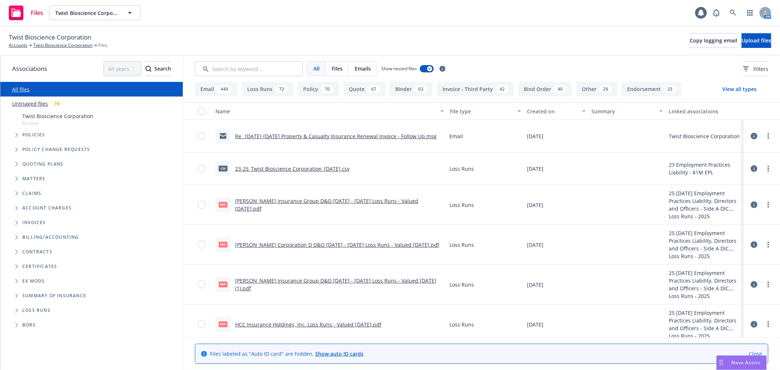
click at [318, 133] on link "Re_ 2025-2026 Property & Casualty Insurance Renewal Invoice - Follow Up.msg" at bounding box center [335, 136] width 201 height 7
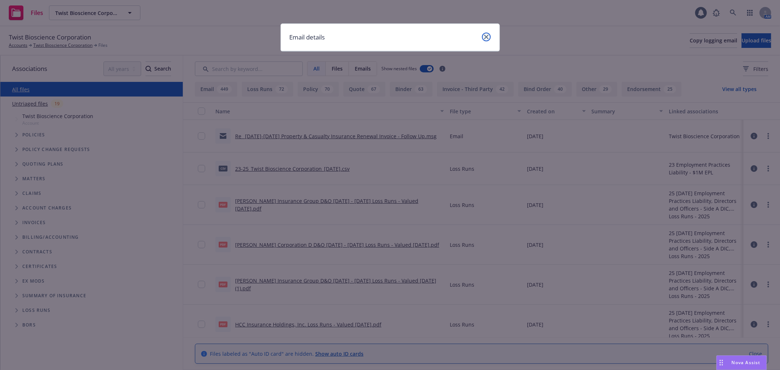
click at [484, 35] on icon "close" at bounding box center [486, 37] width 4 height 4
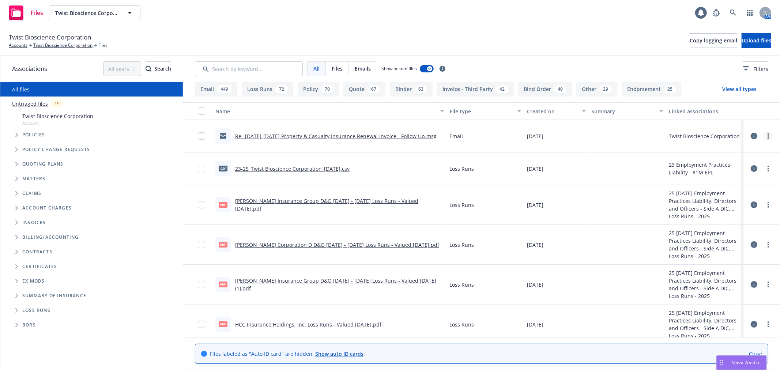
click at [764, 138] on link "more" at bounding box center [768, 136] width 9 height 9
click at [714, 163] on link "Download" at bounding box center [723, 165] width 73 height 15
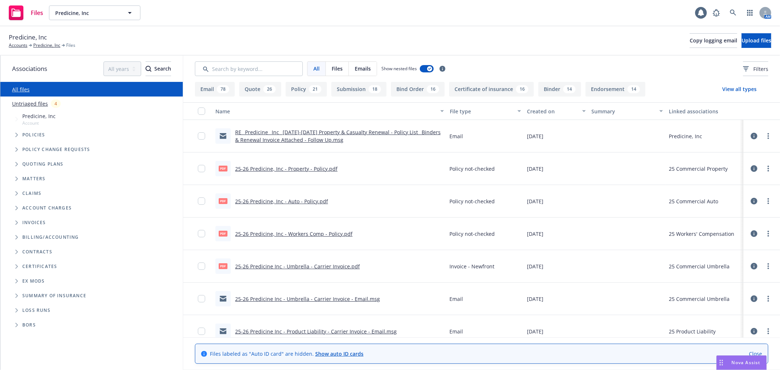
click at [368, 129] on link "RE_ Predicine_ Inc_ 2025-2026 Property & Casualty Renewal - Policy List_ Binder…" at bounding box center [337, 136] width 205 height 15
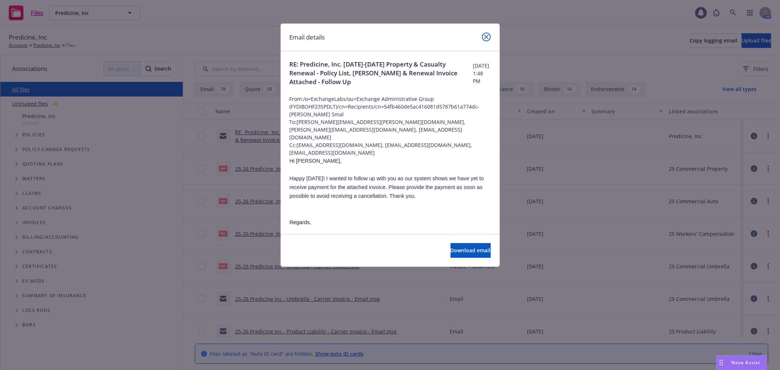
drag, startPoint x: 483, startPoint y: 35, endPoint x: 470, endPoint y: 38, distance: 12.9
click at [483, 35] on link "close" at bounding box center [486, 37] width 9 height 9
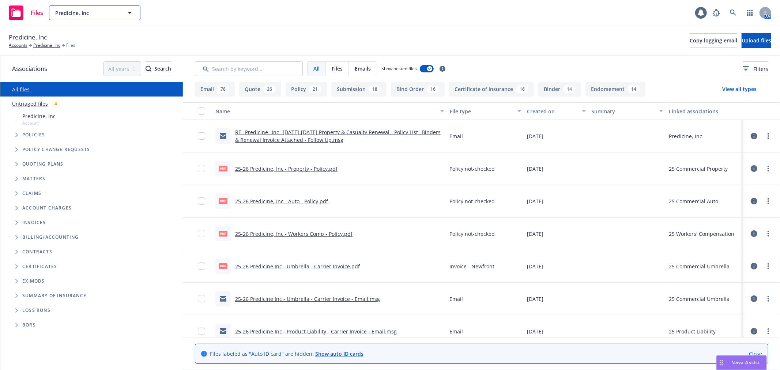
click at [77, 13] on span "Predicine, Inc" at bounding box center [86, 13] width 63 height 8
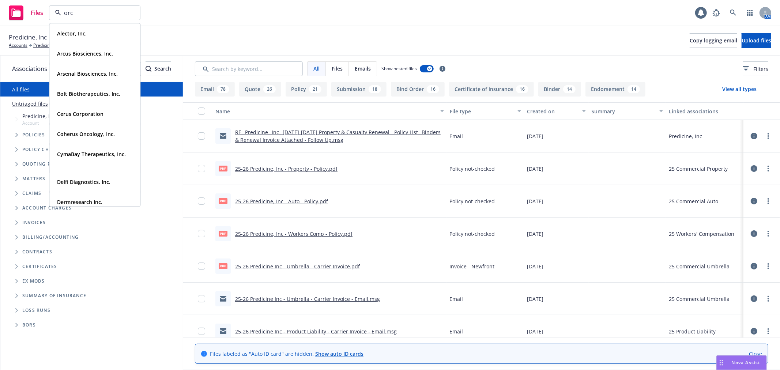
type input "orca"
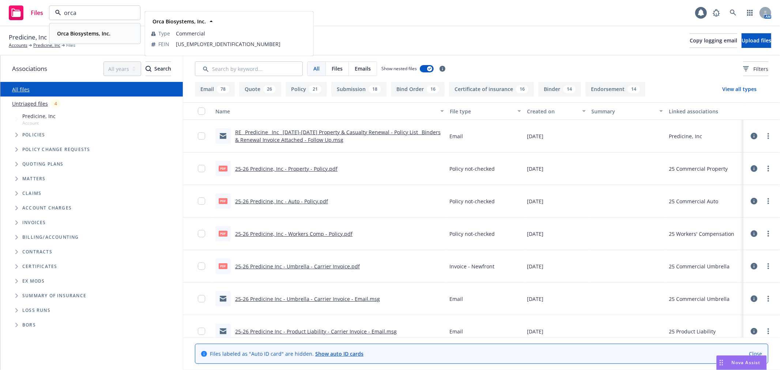
click at [77, 31] on strong "Orca Biosystems, Inc." at bounding box center [83, 33] width 53 height 7
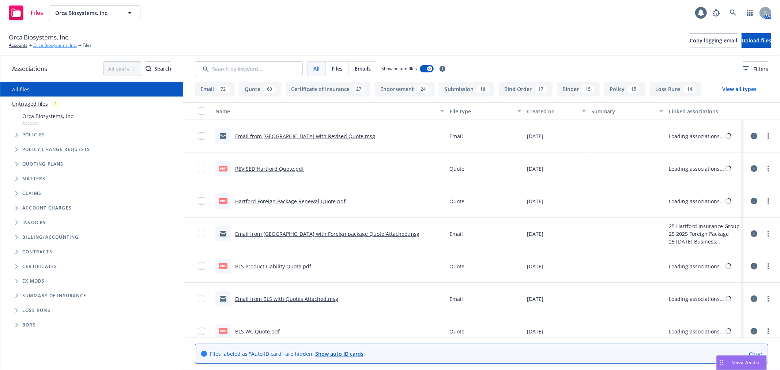
click at [39, 46] on link "Orca Biosystems, Inc." at bounding box center [54, 45] width 43 height 7
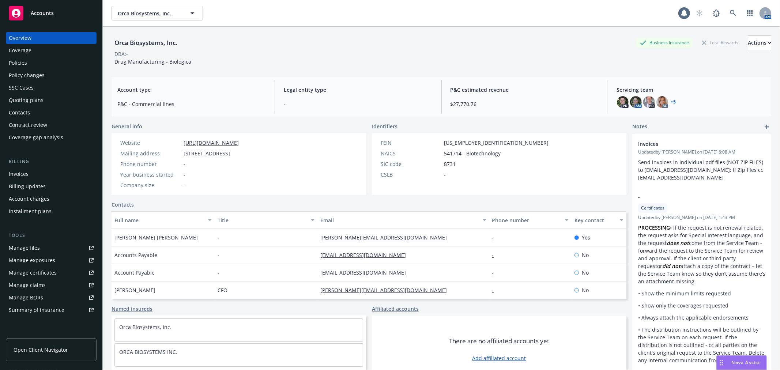
click at [33, 172] on div "Invoices" at bounding box center [51, 174] width 85 height 12
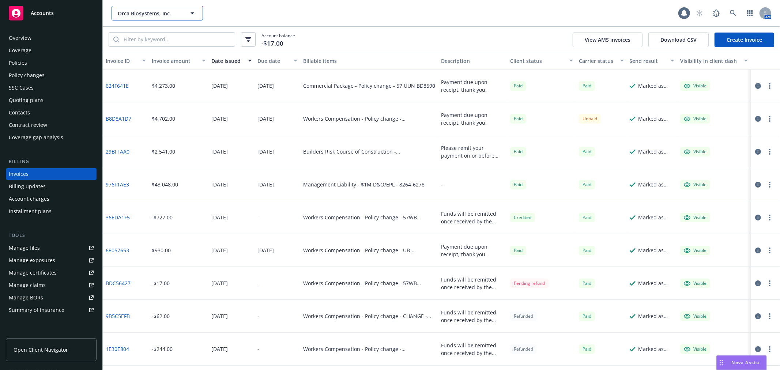
click at [140, 18] on button "Orca Biosystems, Inc." at bounding box center [156, 13] width 91 height 15
type input "immun"
click at [142, 38] on div "ImmunoPrecise Antibodies" at bounding box center [153, 34] width 72 height 11
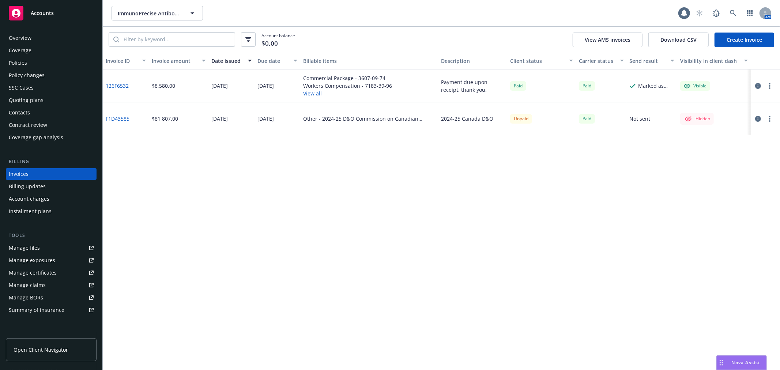
click at [24, 61] on div "Policies" at bounding box center [18, 63] width 18 height 12
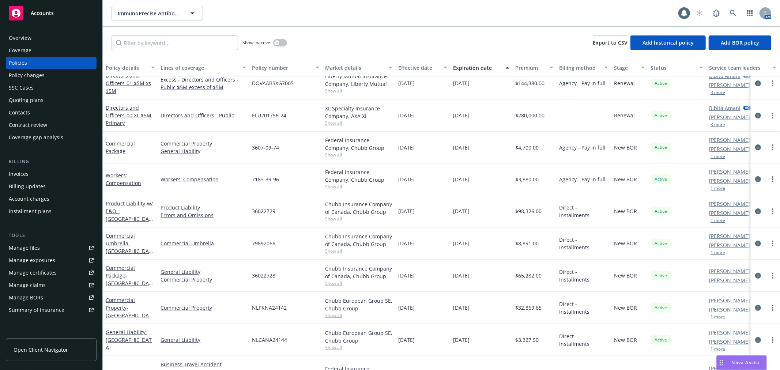
scroll to position [126, 0]
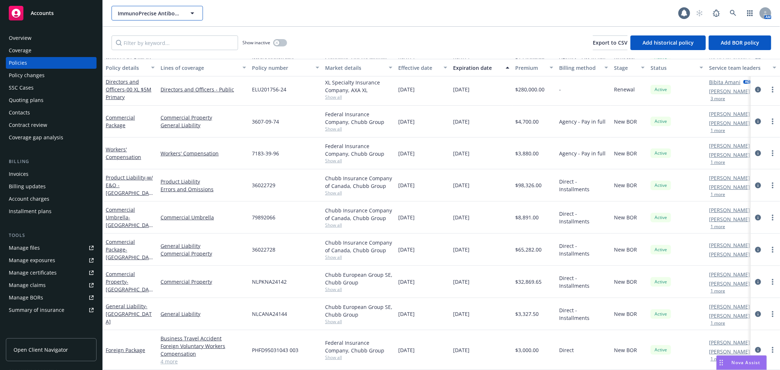
click at [159, 16] on span "ImmunoPrecise Antibodies" at bounding box center [149, 14] width 63 height 8
type input "twist"
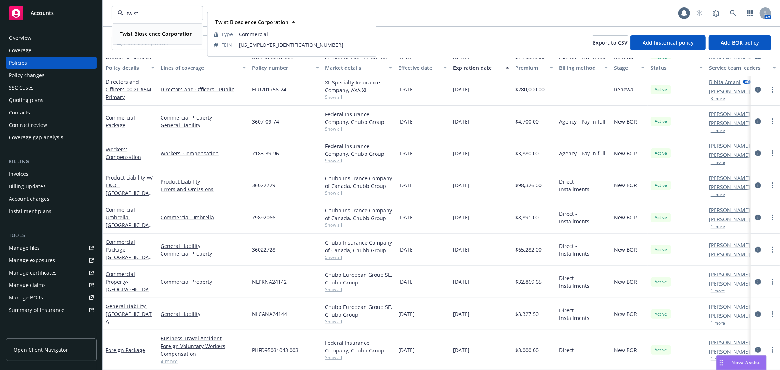
click at [160, 29] on div "Twist Bioscience Corporation" at bounding box center [155, 34] width 77 height 11
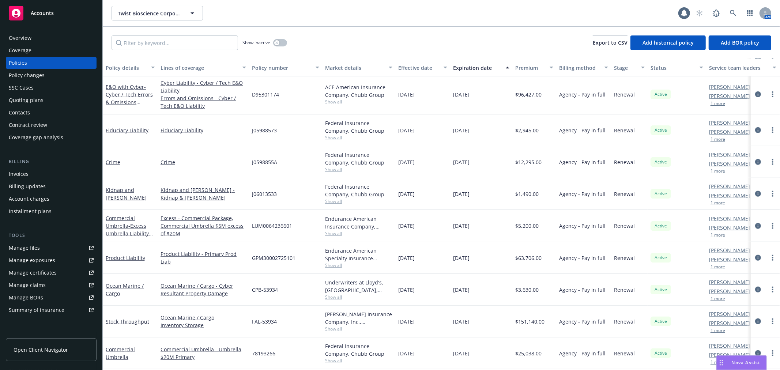
scroll to position [533, 0]
click at [125, 254] on link "Product Liability" at bounding box center [125, 256] width 39 height 7
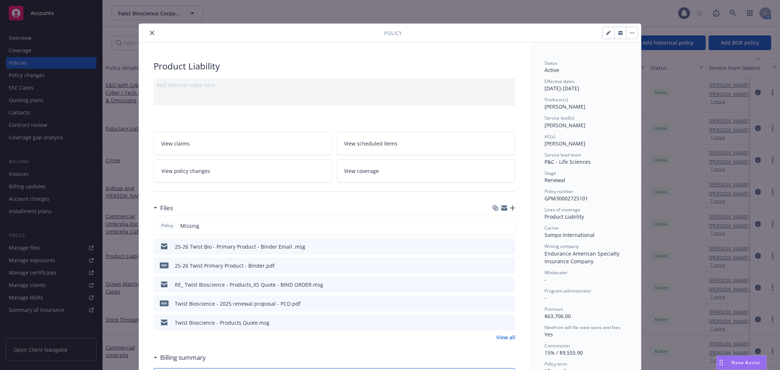
click at [152, 31] on button "close" at bounding box center [152, 33] width 9 height 9
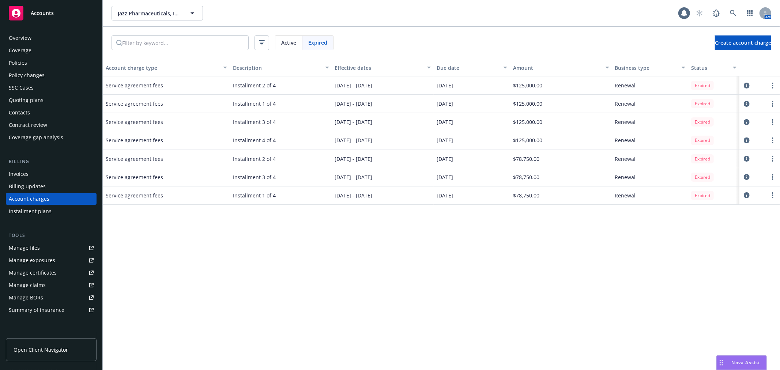
scroll to position [2, 0]
